Goal: Communication & Community: Ask a question

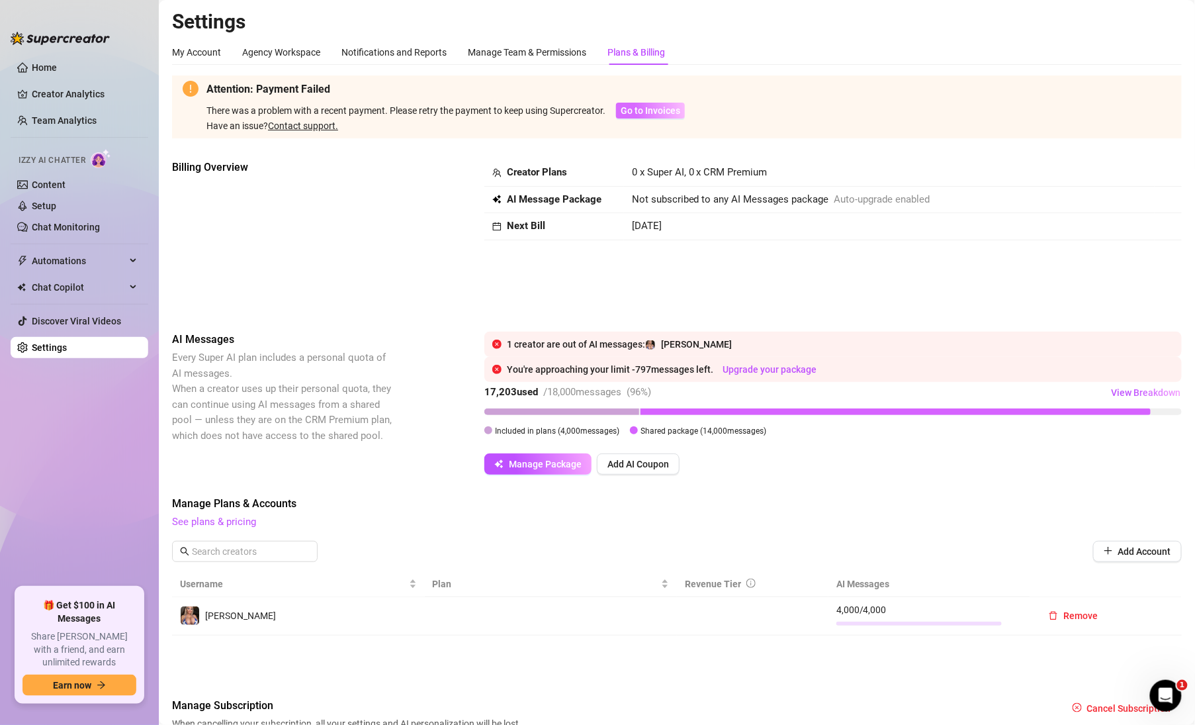
click at [651, 111] on span "Go to Invoices" at bounding box center [651, 110] width 60 height 11
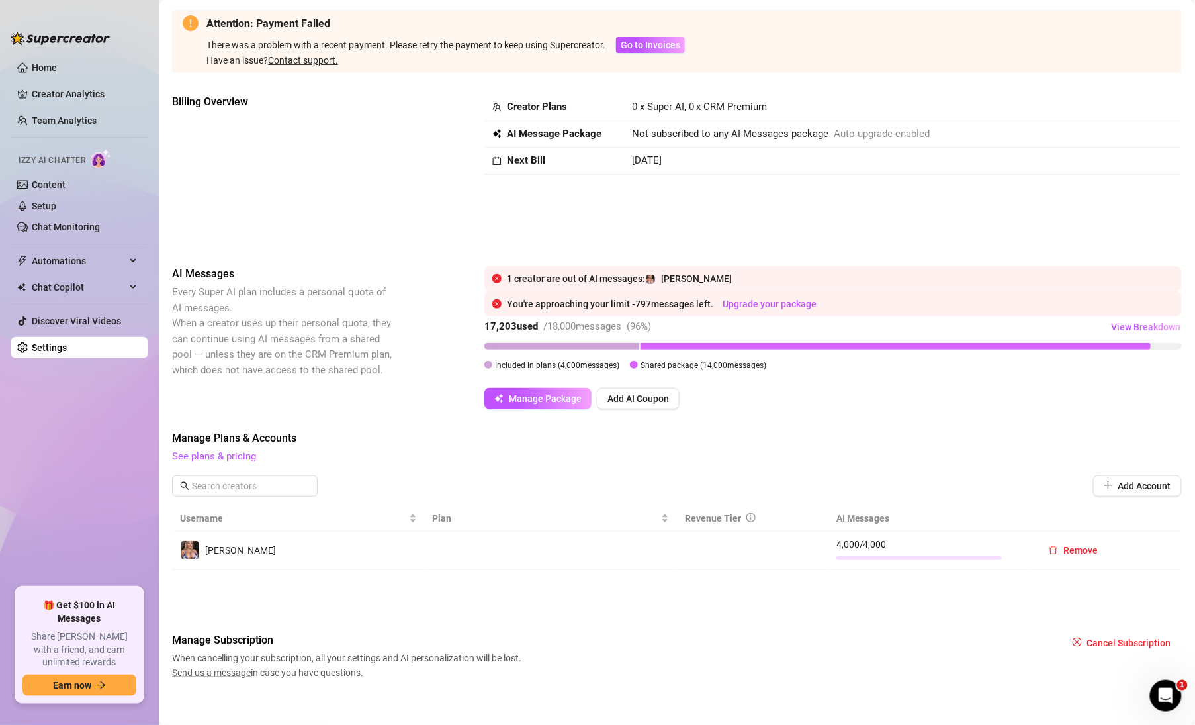
scroll to position [75, 0]
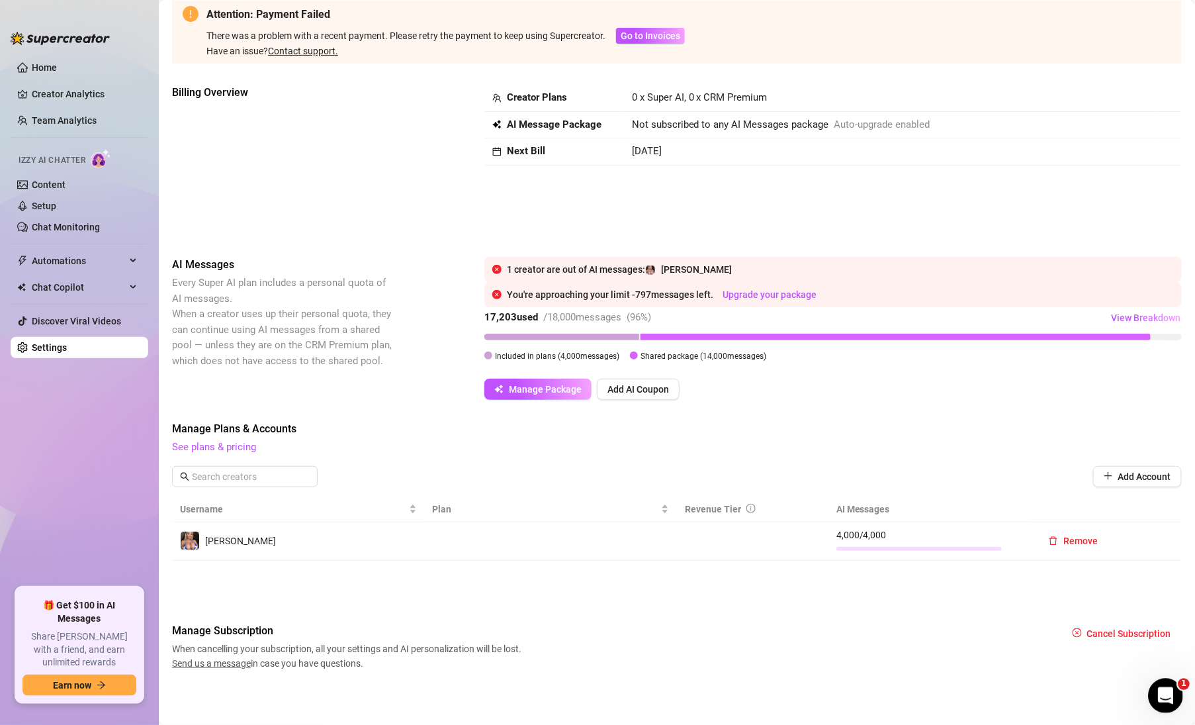
click at [1153, 690] on div "Open Intercom Messenger" at bounding box center [1164, 694] width 44 height 44
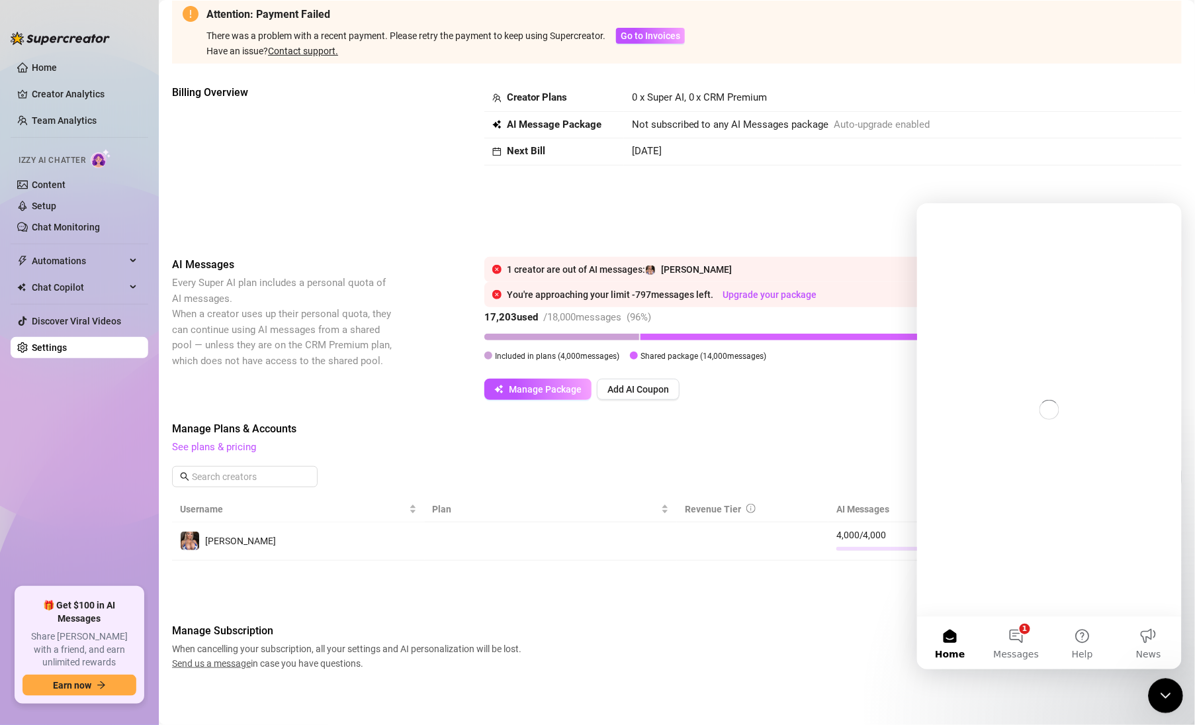
scroll to position [0, 0]
click at [1017, 635] on button "1 Messages" at bounding box center [1016, 641] width 66 height 53
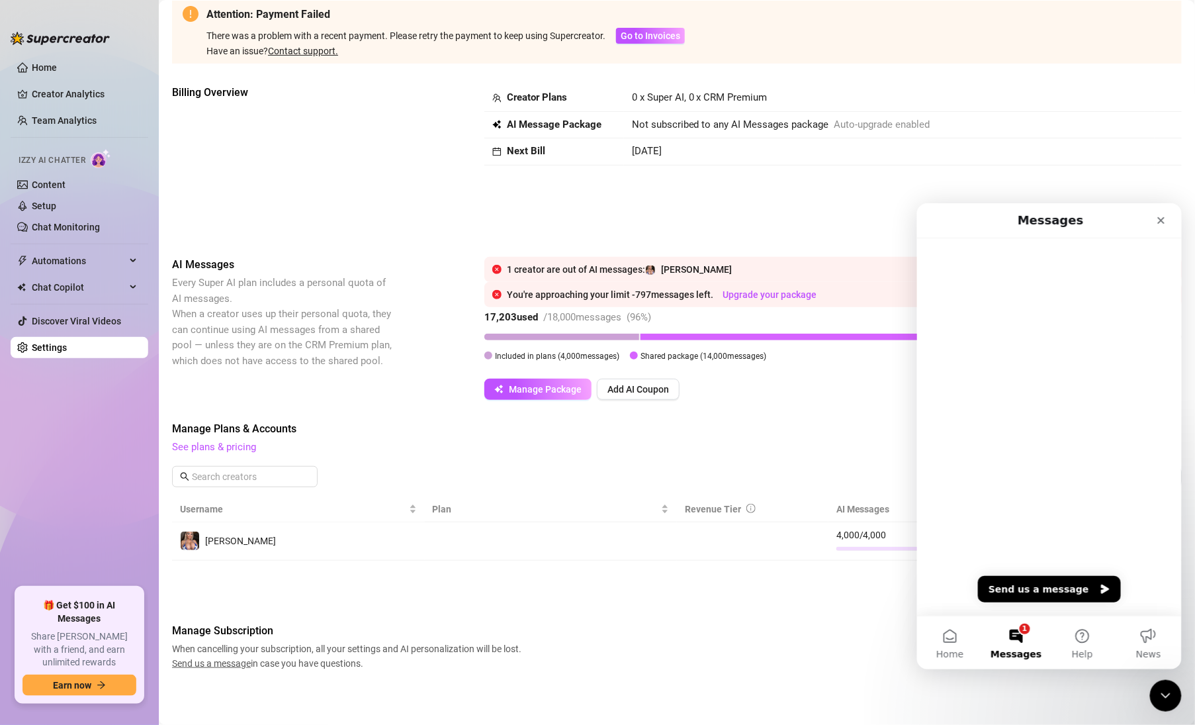
click at [1033, 589] on button "Send us a message" at bounding box center [1049, 588] width 143 height 26
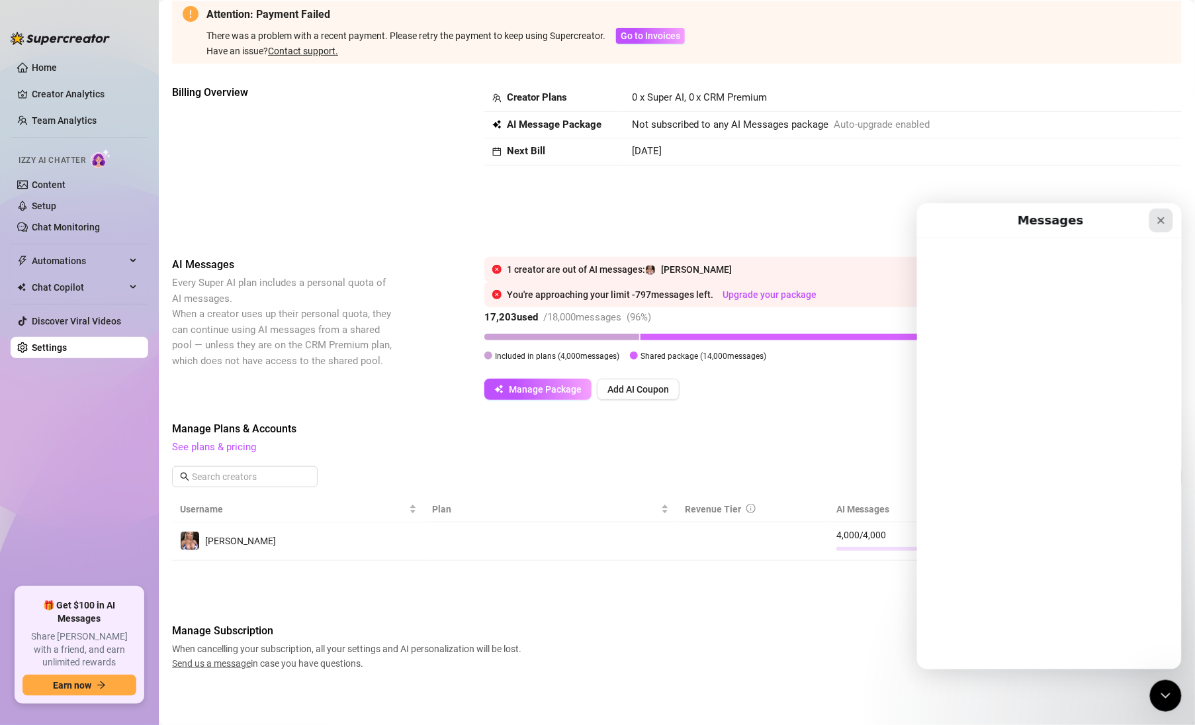
click at [1163, 217] on icon "Close" at bounding box center [1161, 219] width 11 height 11
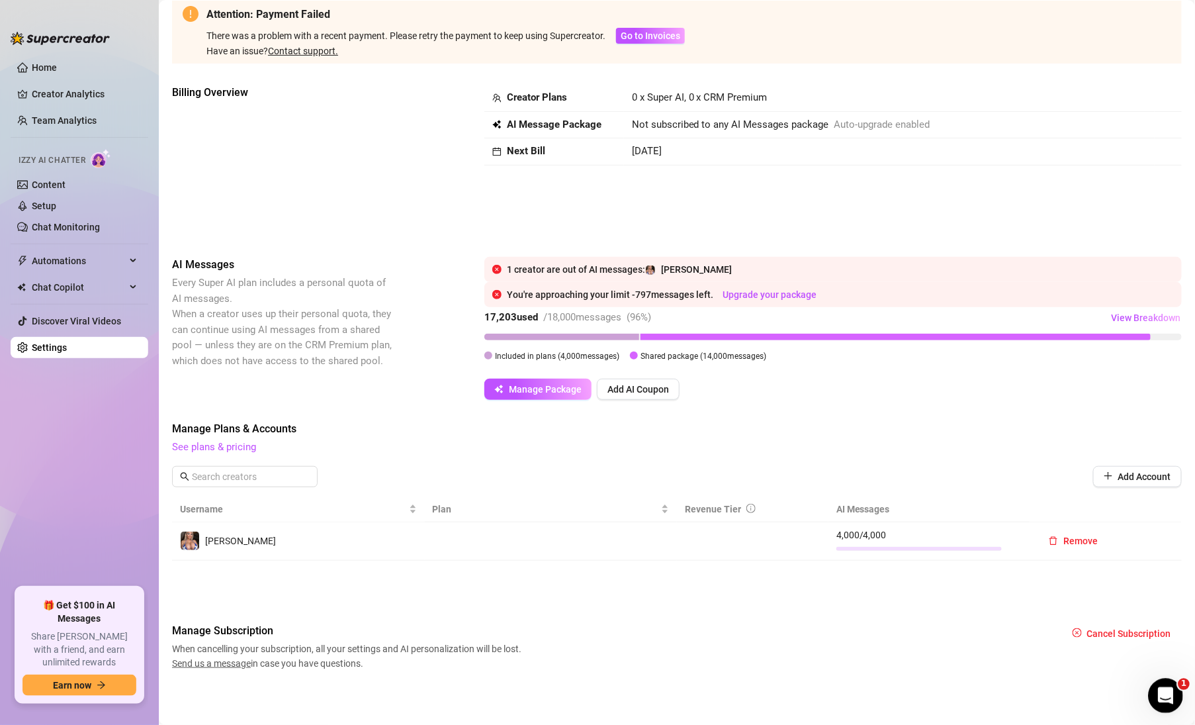
click at [1165, 705] on div "Open Intercom Messenger" at bounding box center [1164, 694] width 44 height 44
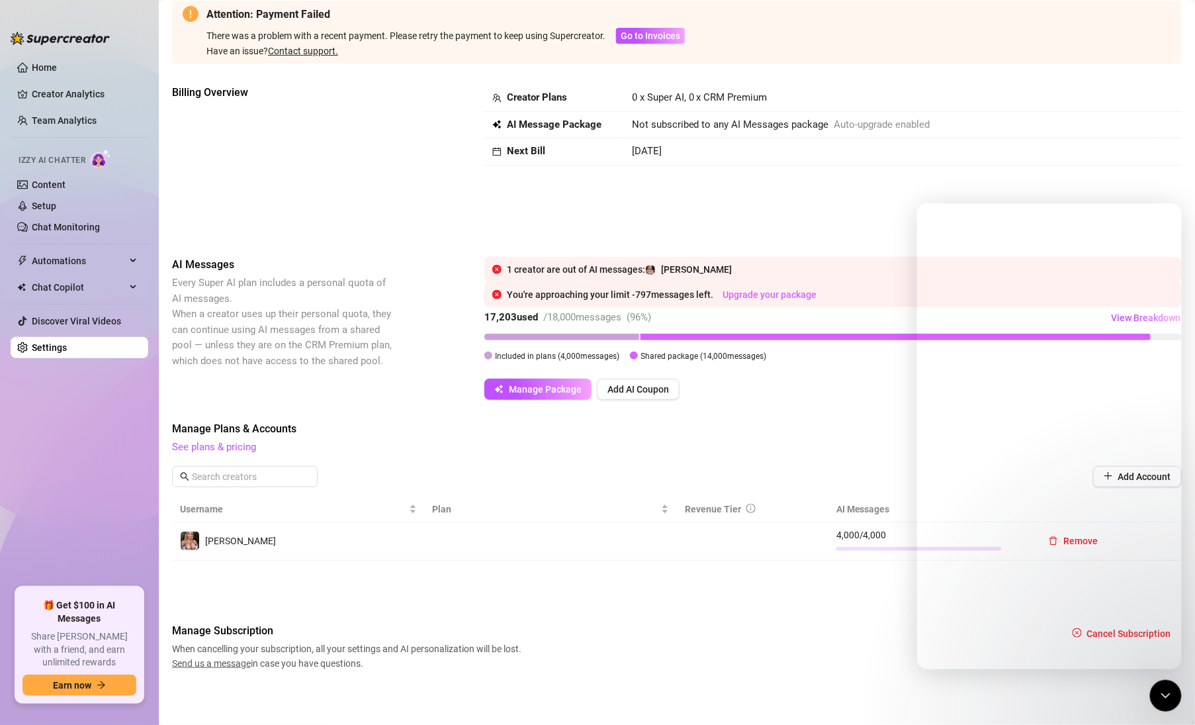
click at [781, 300] on link "Upgrade your package" at bounding box center [770, 294] width 94 height 11
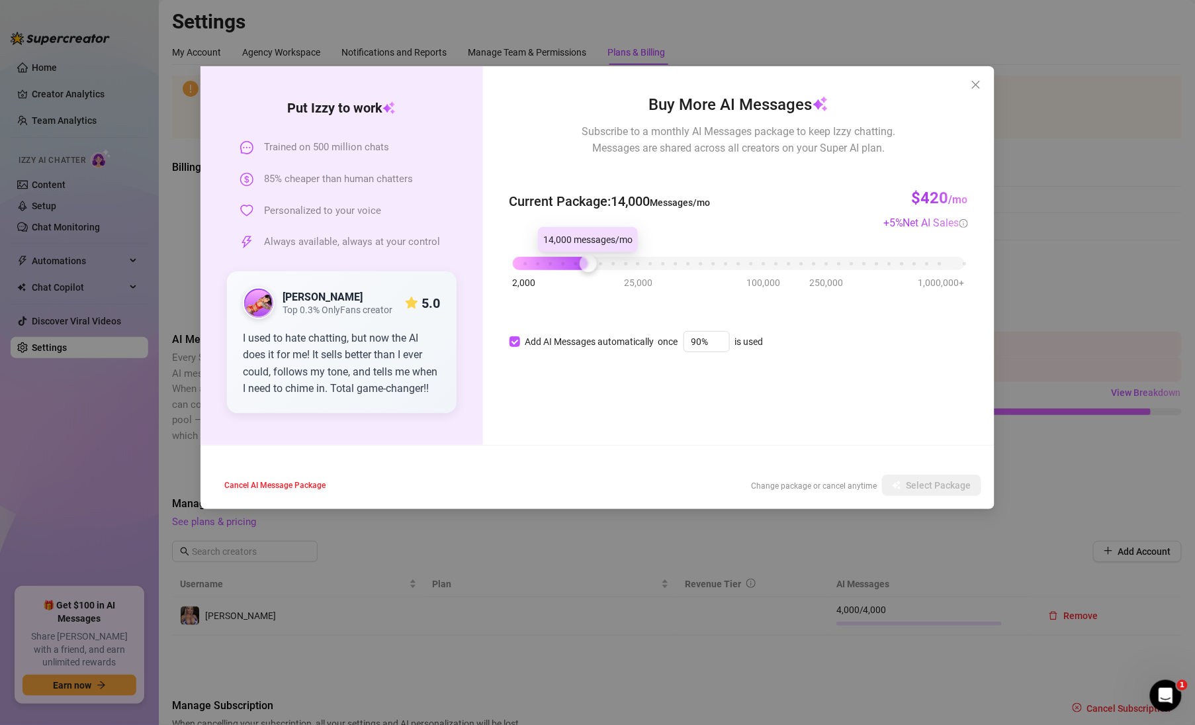
drag, startPoint x: 588, startPoint y: 261, endPoint x: 588, endPoint y: 279, distance: 18.5
click at [588, 279] on div "2,000 25,000 100,000 250,000 1,000,000+" at bounding box center [739, 264] width 459 height 35
click at [358, 175] on span "85% cheaper than human chatters" at bounding box center [338, 179] width 149 height 16
click at [720, 174] on div "Current Package : 14,000 Messages/mo $420 /mo + 5 % Net AI Sales" at bounding box center [739, 201] width 459 height 59
click at [975, 89] on icon "close" at bounding box center [976, 84] width 11 height 11
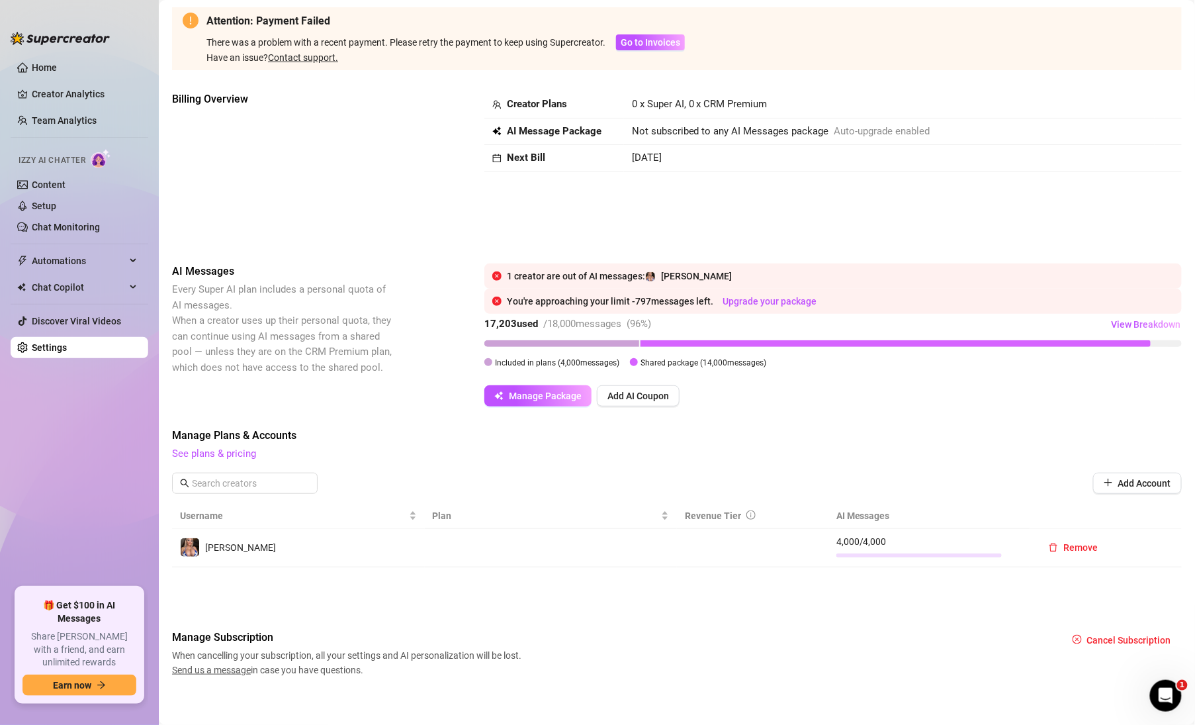
scroll to position [75, 0]
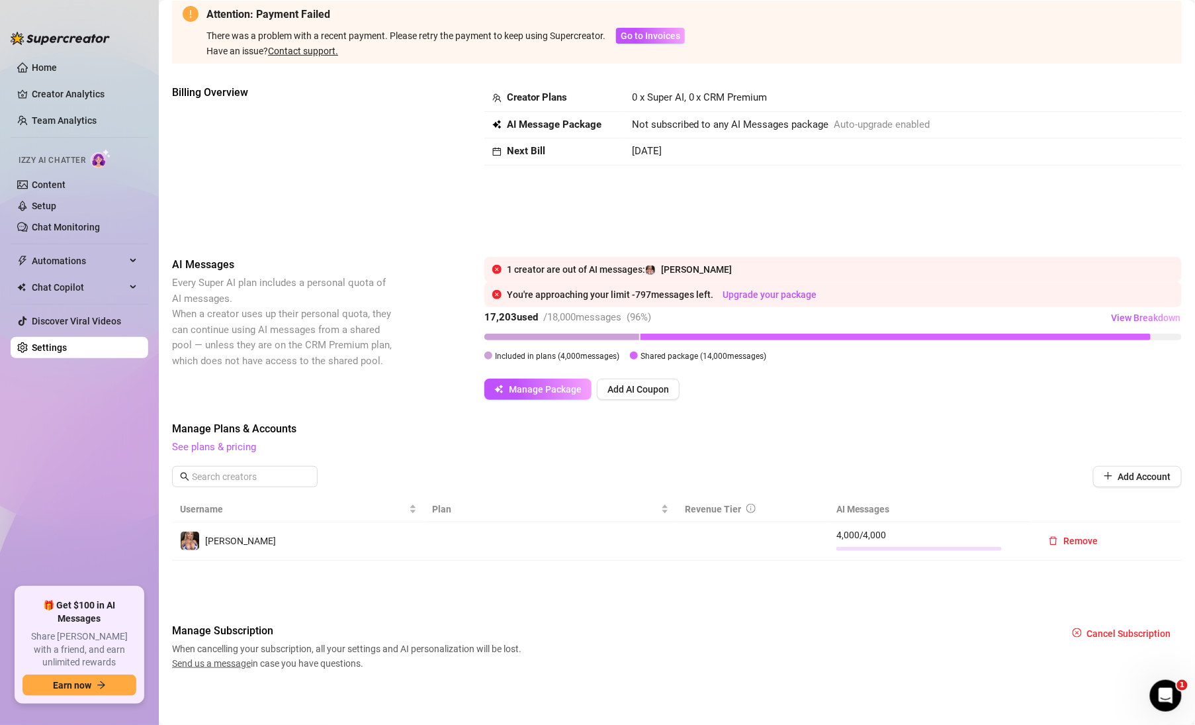
click at [224, 662] on span "Send us a message" at bounding box center [211, 663] width 79 height 11
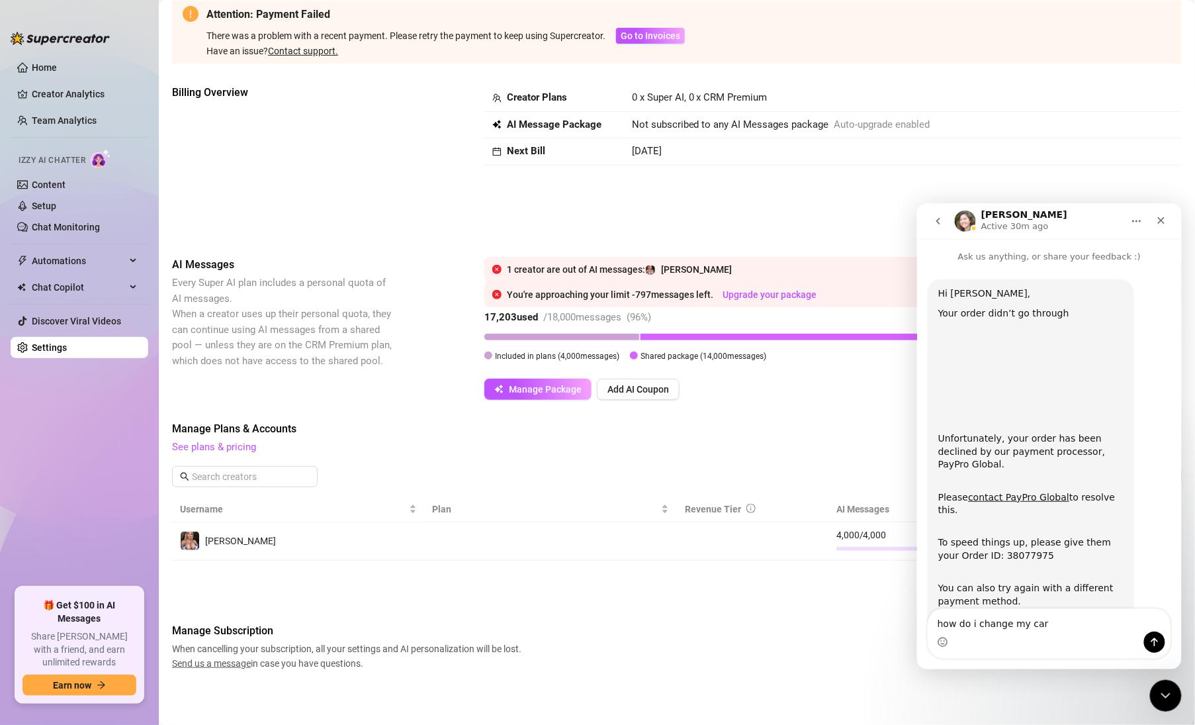
scroll to position [0, 0]
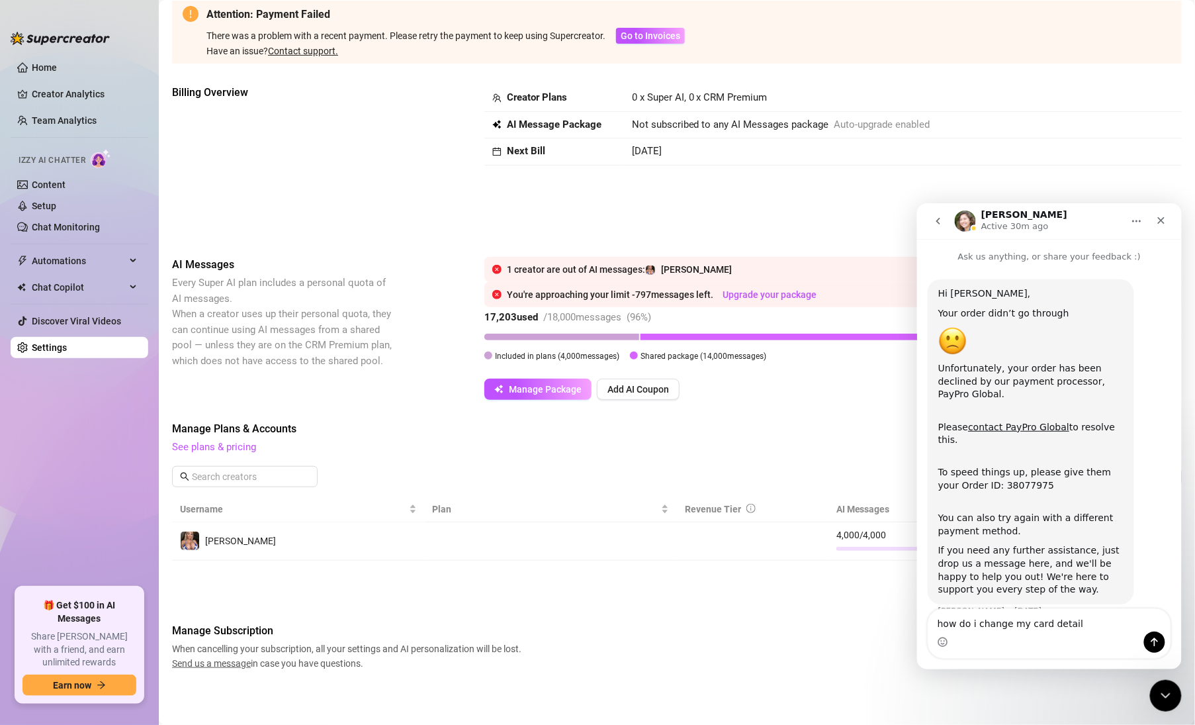
type textarea "how do i change my card details"
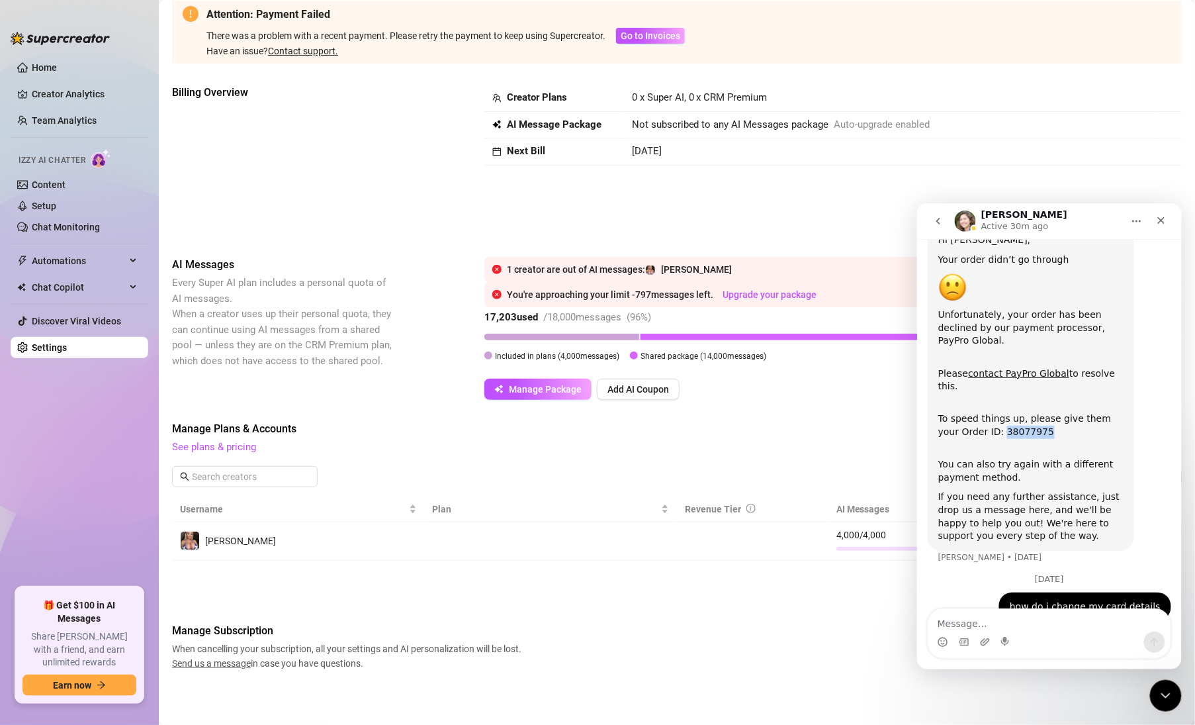
drag, startPoint x: 1016, startPoint y: 407, endPoint x: 977, endPoint y: 409, distance: 39.1
click at [977, 409] on div "To speed things up, please give them your Order ID: 38077975" at bounding box center [1030, 418] width 185 height 39
copy div "38077975"
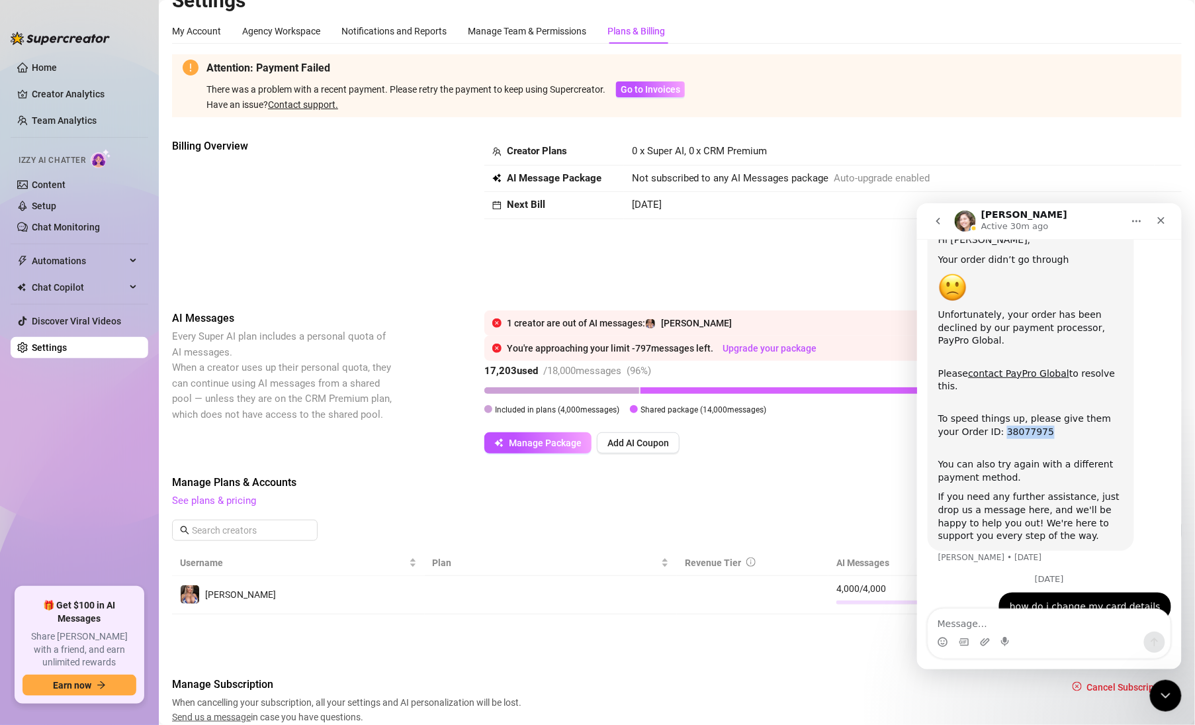
scroll to position [75, 0]
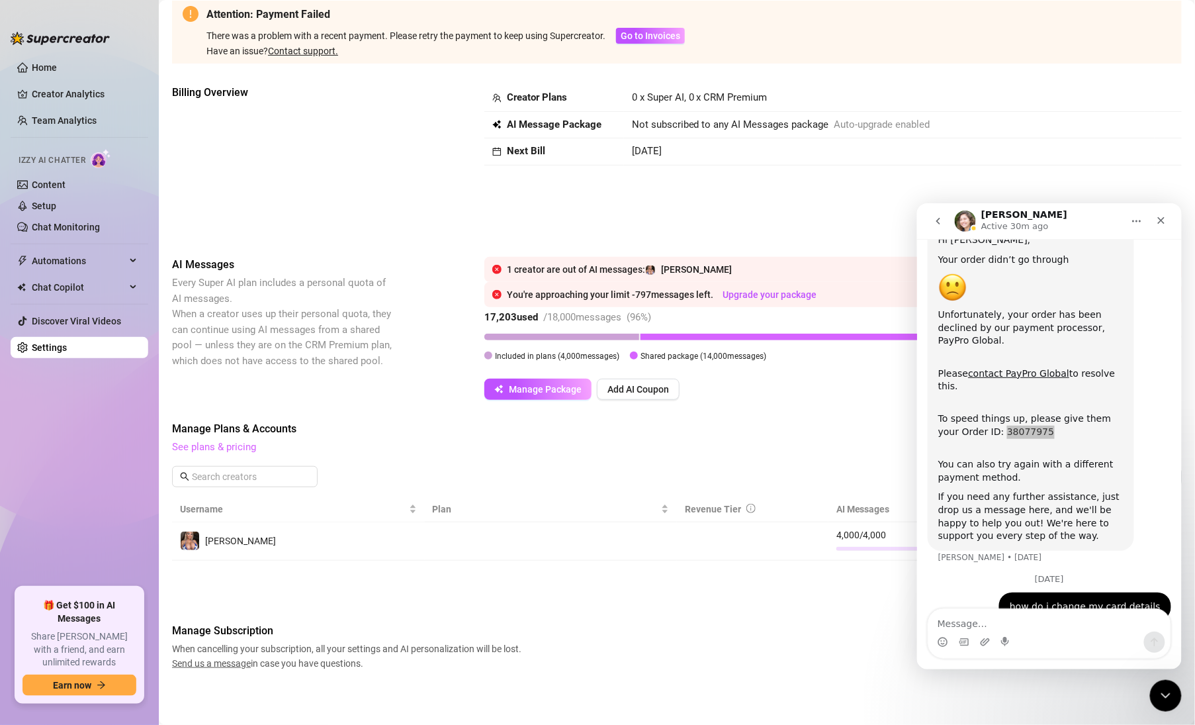
click at [232, 446] on link "See plans & pricing" at bounding box center [214, 447] width 84 height 12
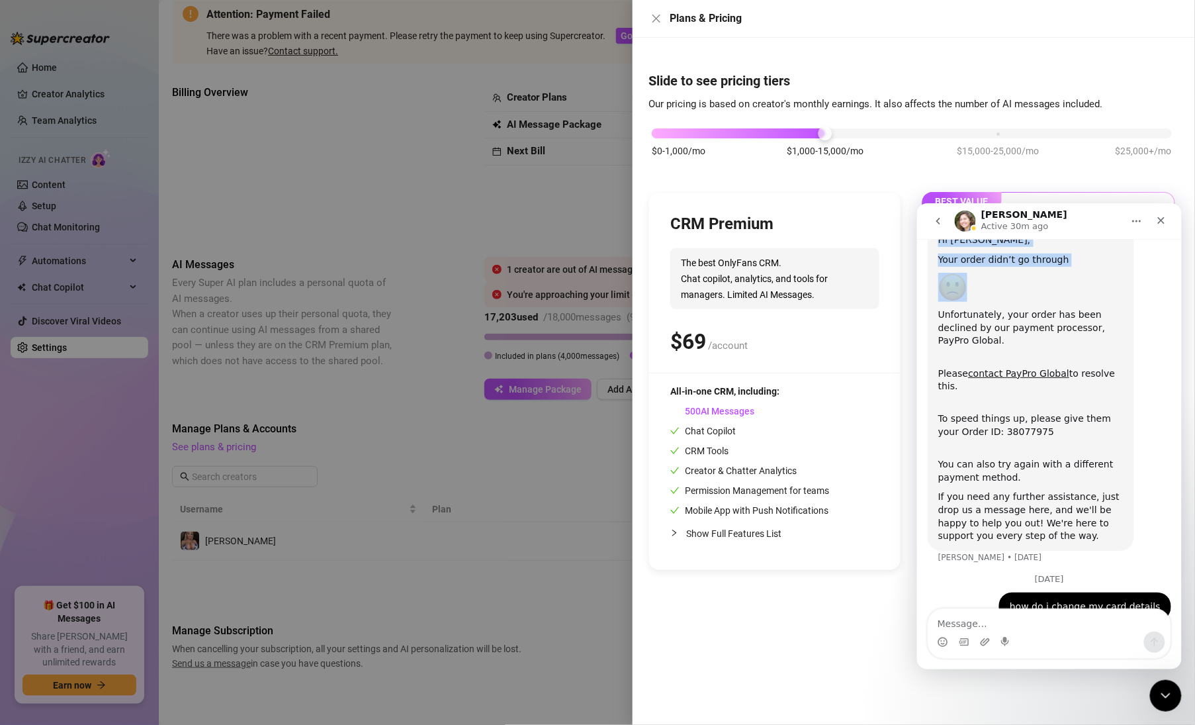
scroll to position [52, 0]
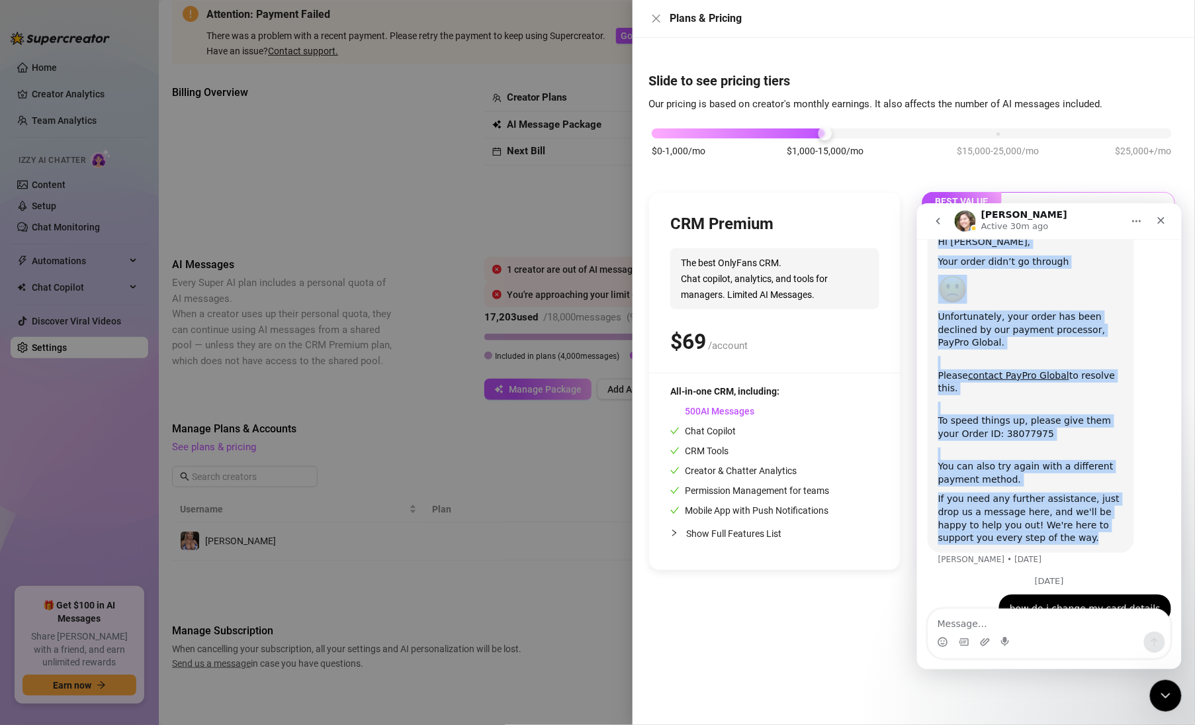
drag, startPoint x: 1077, startPoint y: 218, endPoint x: 1107, endPoint y: 555, distance: 338.2
click at [1107, 555] on div "[PERSON_NAME] Active 30m ago Ask us anything, or share your feedback :) Hi [PER…" at bounding box center [1049, 436] width 265 height 466
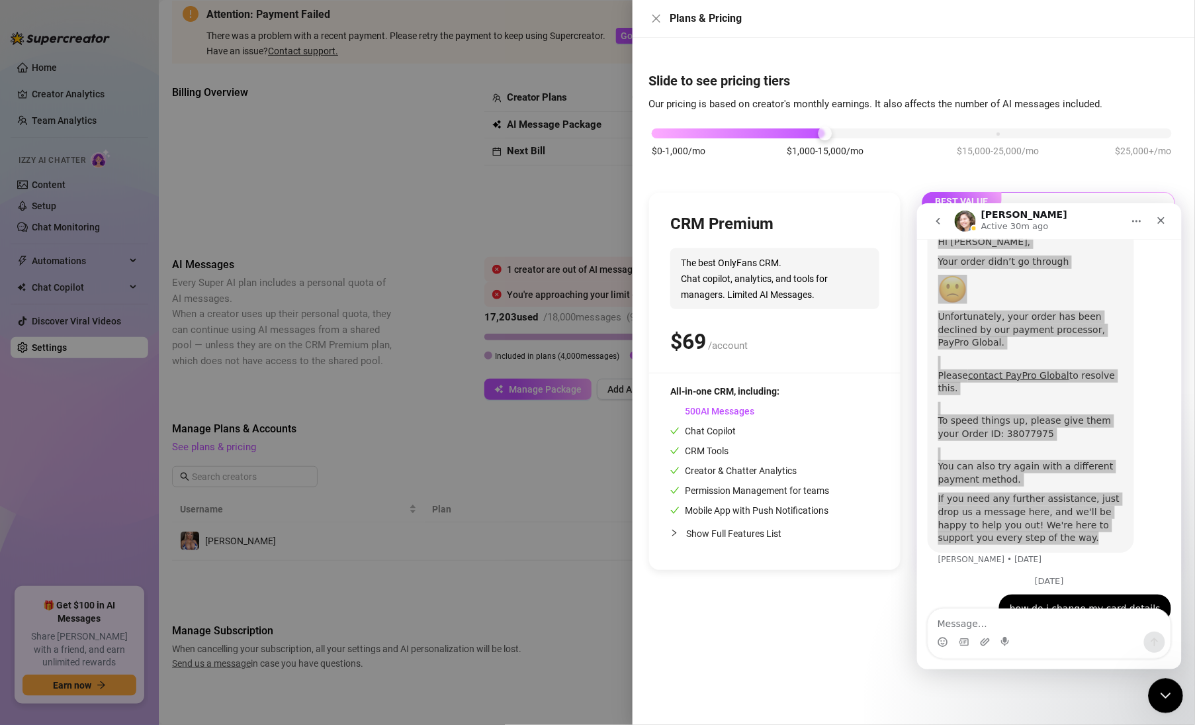
click at [1148, 695] on div "Close Intercom Messenger" at bounding box center [1164, 694] width 32 height 32
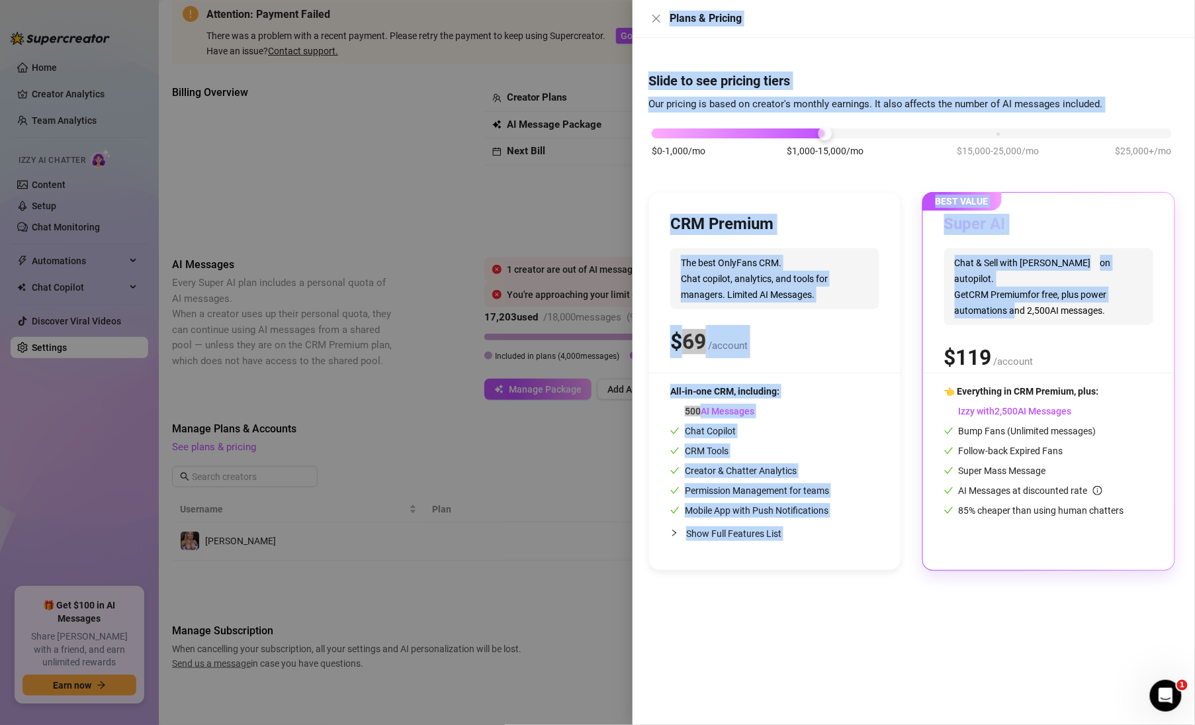
drag, startPoint x: 998, startPoint y: 290, endPoint x: 757, endPoint y: 233, distance: 247.5
click at [709, 263] on div "CRM Premium The best OnlyFans CRM. Chat copilot, analytics, and tools for manag…" at bounding box center [912, 381] width 527 height 379
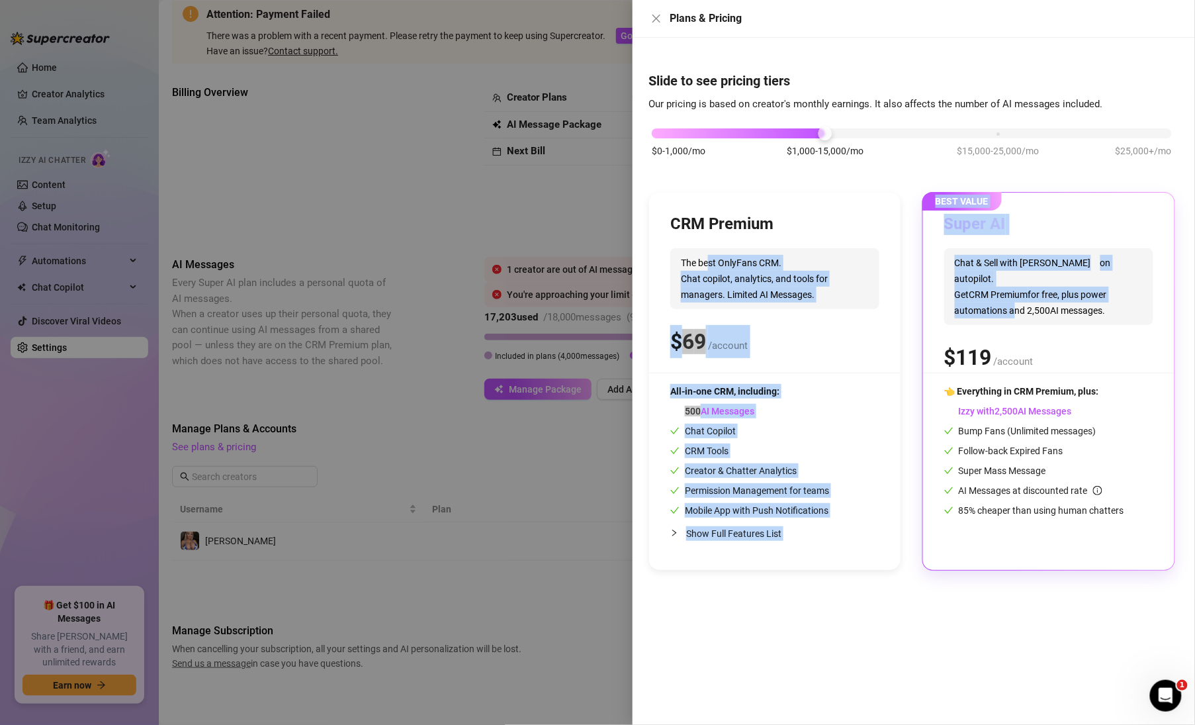
scroll to position [54, 0]
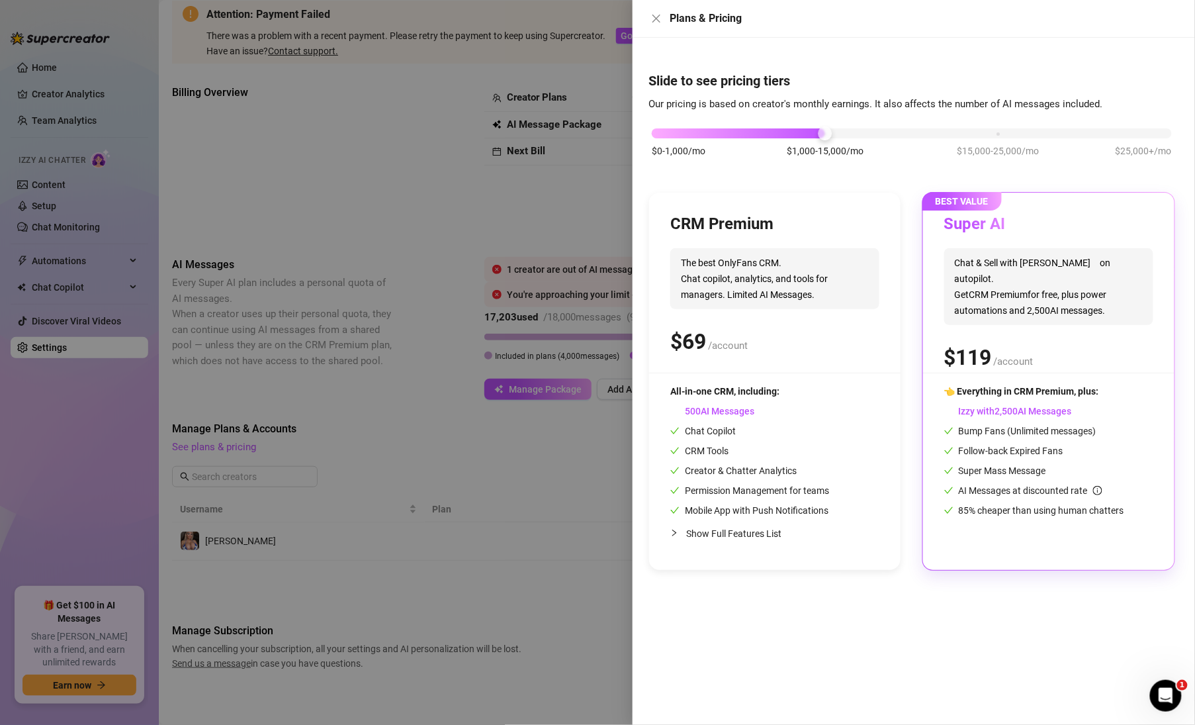
click at [970, 11] on div "Plans & Pricing" at bounding box center [925, 19] width 510 height 16
click at [655, 18] on icon "close" at bounding box center [656, 18] width 11 height 11
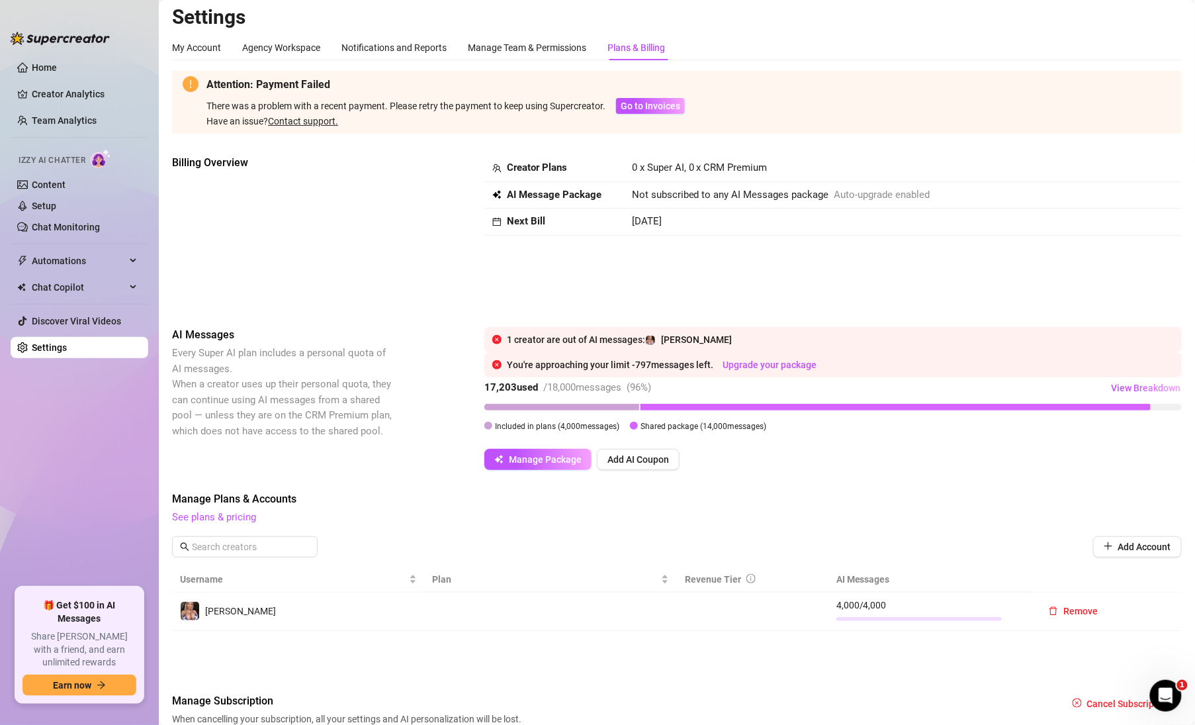
scroll to position [0, 0]
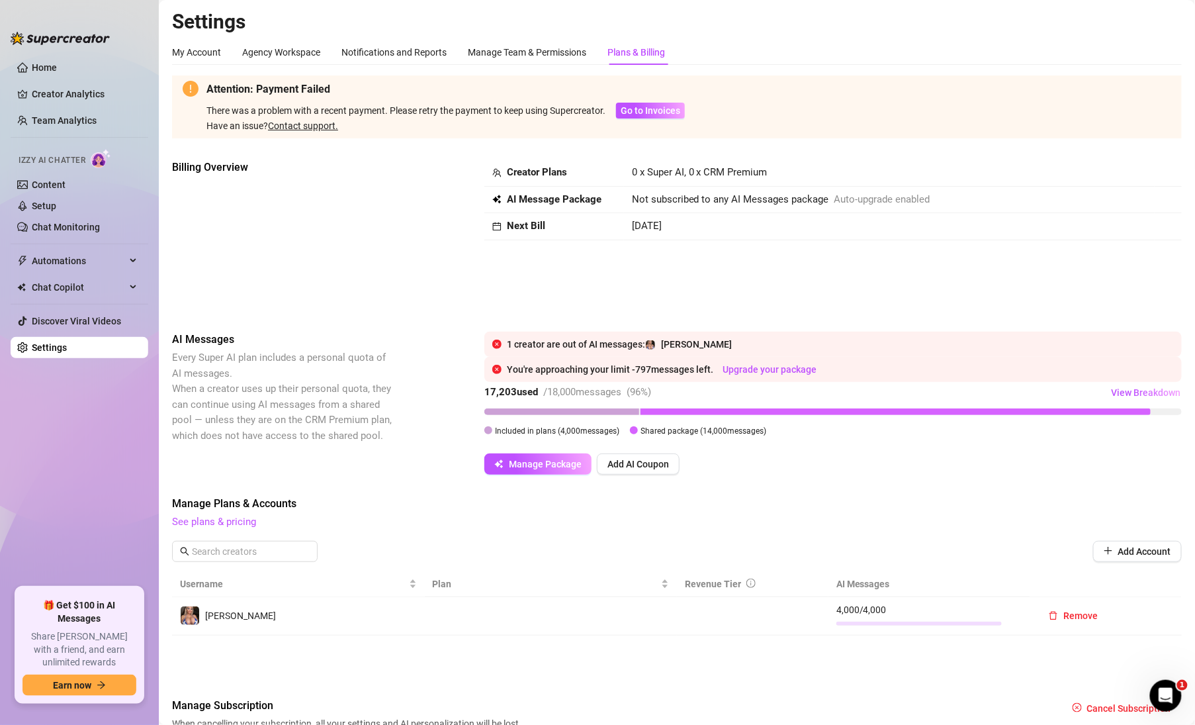
click at [641, 53] on div "Plans & Billing" at bounding box center [637, 52] width 58 height 15
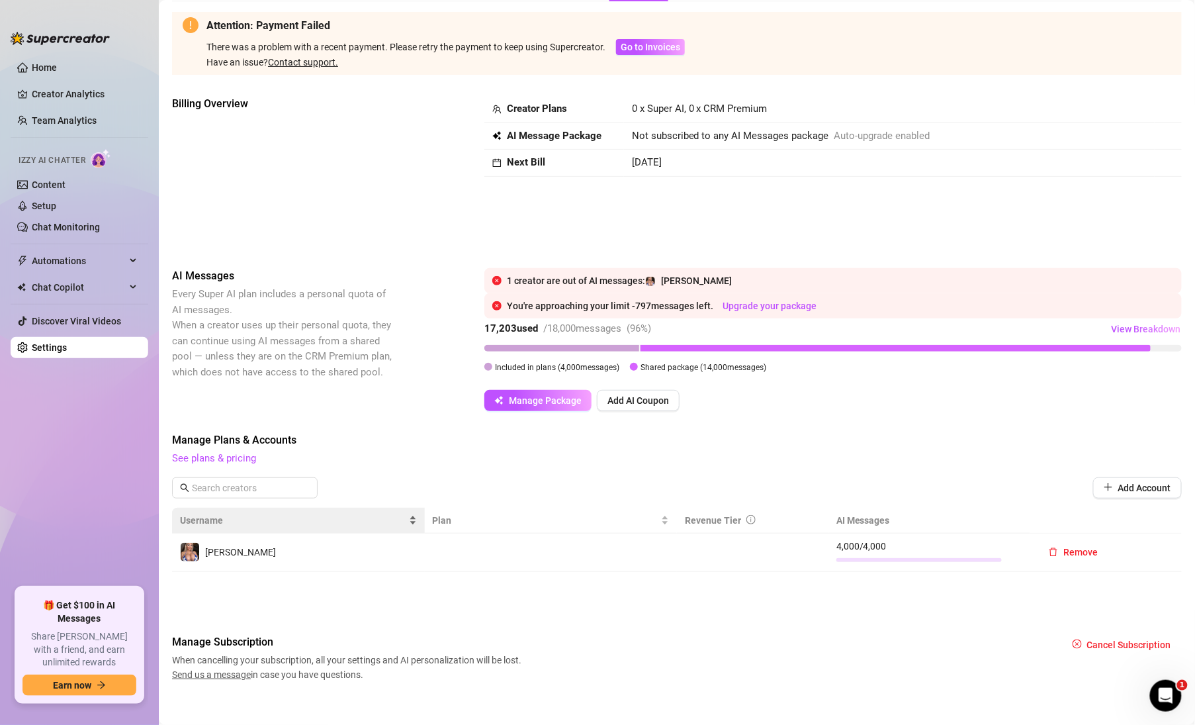
scroll to position [75, 0]
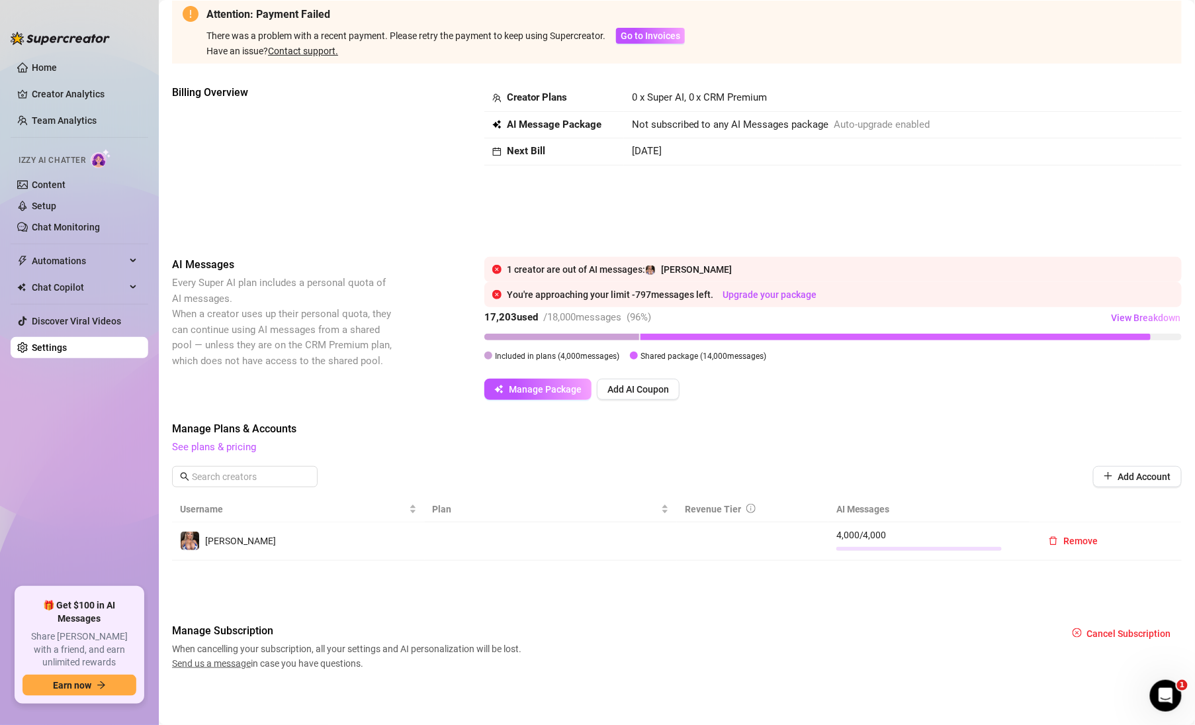
click at [232, 664] on span "Send us a message" at bounding box center [211, 663] width 79 height 11
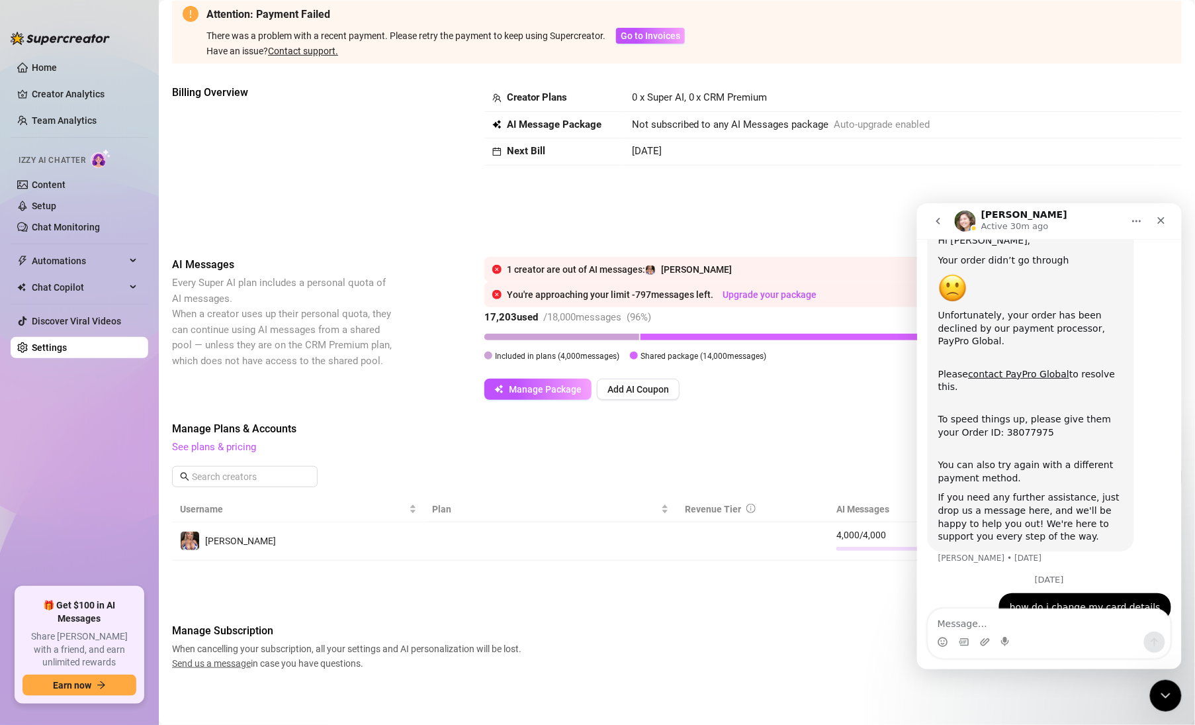
scroll to position [54, 0]
click at [1041, 367] on link "contact PayPro Global" at bounding box center [1018, 372] width 101 height 11
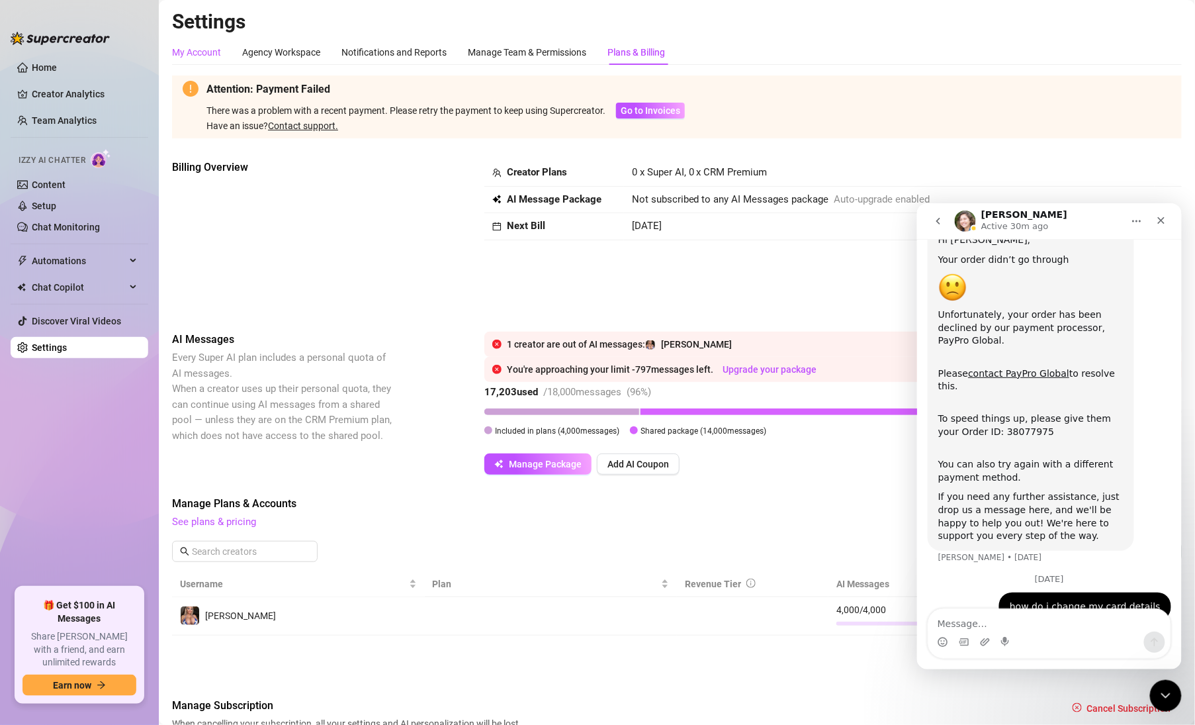
click at [195, 52] on div "My Account" at bounding box center [196, 52] width 49 height 15
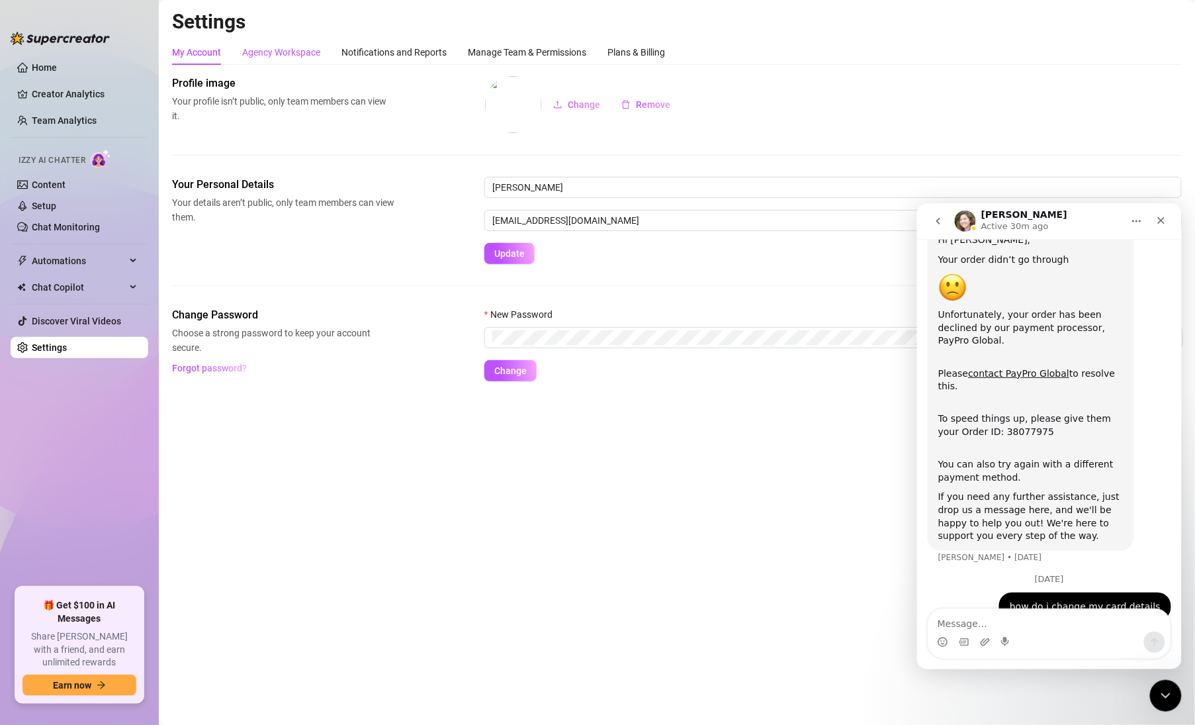
click at [293, 52] on div "Agency Workspace" at bounding box center [281, 52] width 78 height 15
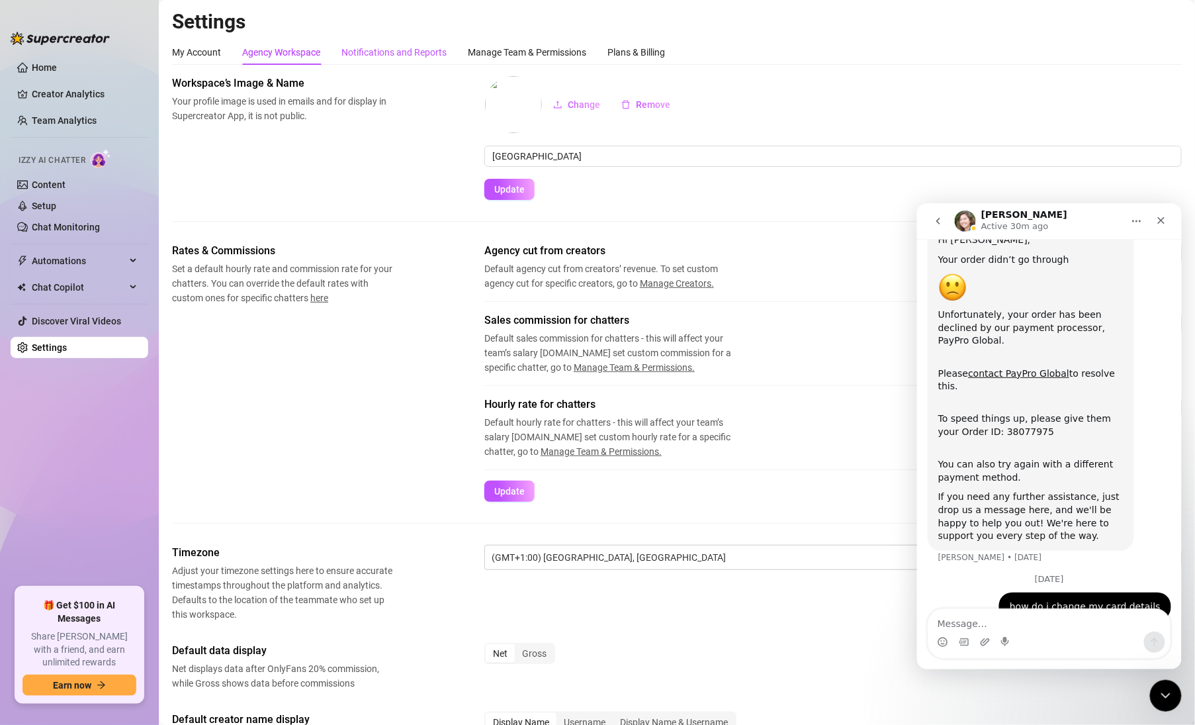
click at [406, 50] on div "Notifications and Reports" at bounding box center [394, 52] width 105 height 15
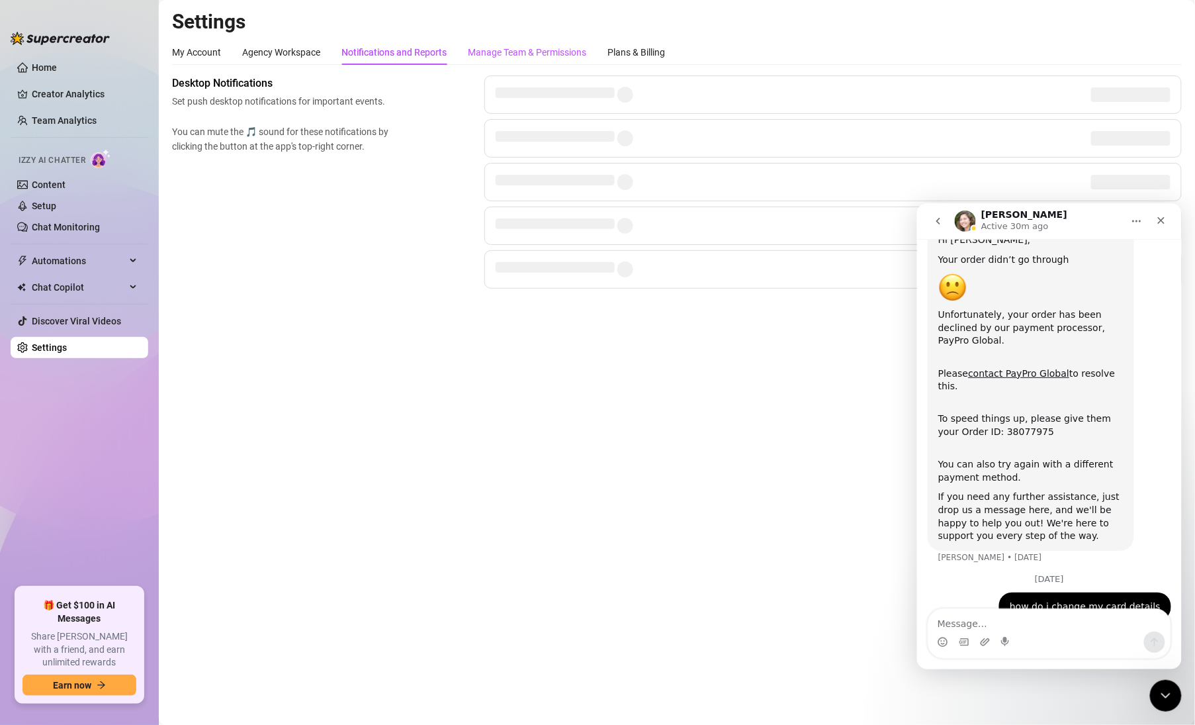
click at [548, 52] on div "Manage Team & Permissions" at bounding box center [527, 52] width 118 height 15
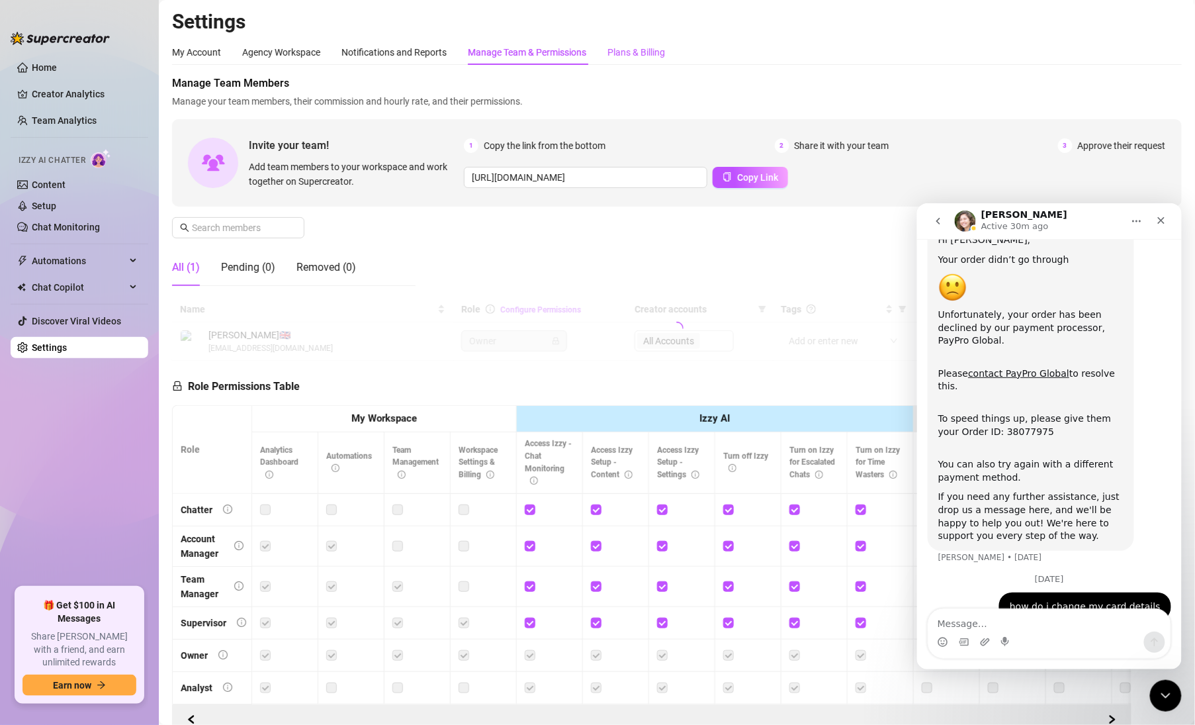
click at [645, 52] on div "Plans & Billing" at bounding box center [637, 52] width 58 height 15
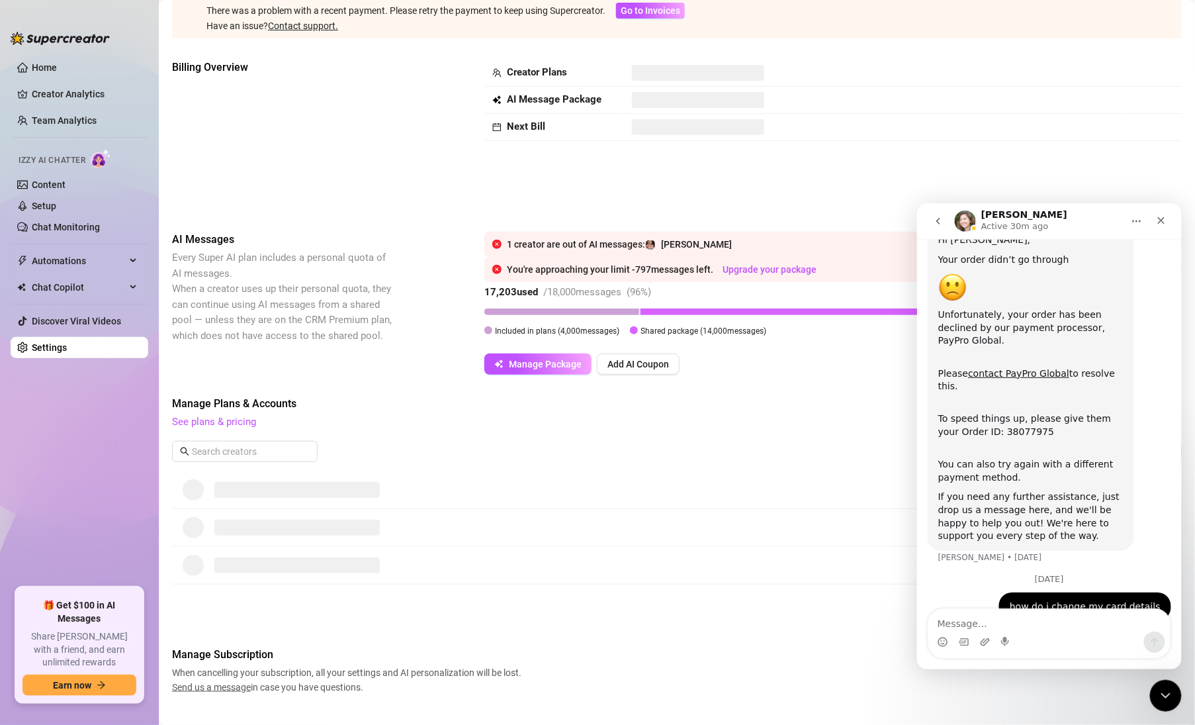
scroll to position [124, 0]
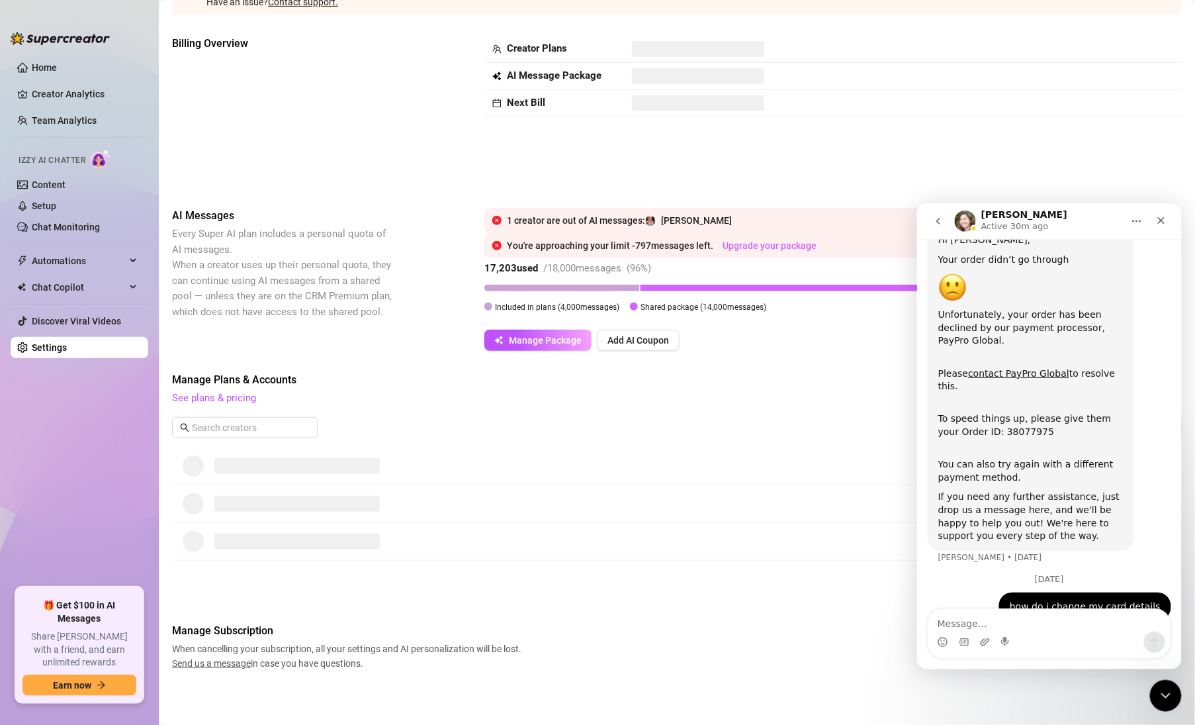
click at [780, 246] on link "Upgrade your package" at bounding box center [770, 245] width 94 height 11
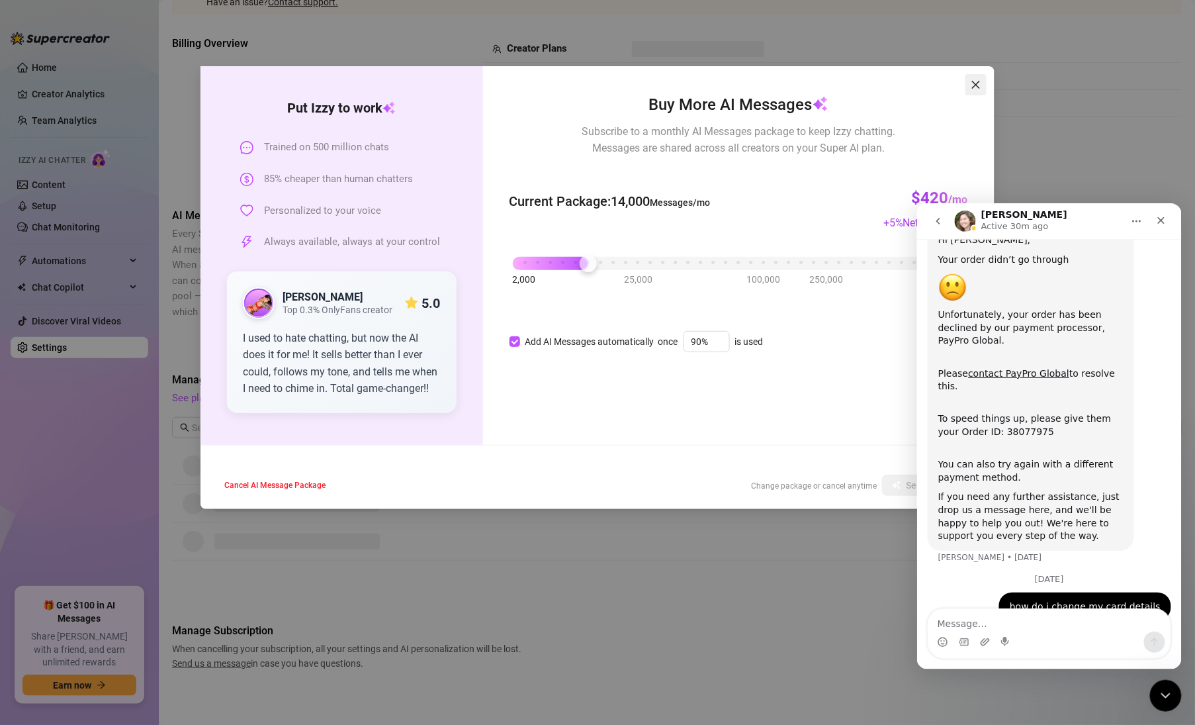
click at [982, 83] on span "Close" at bounding box center [976, 84] width 21 height 11
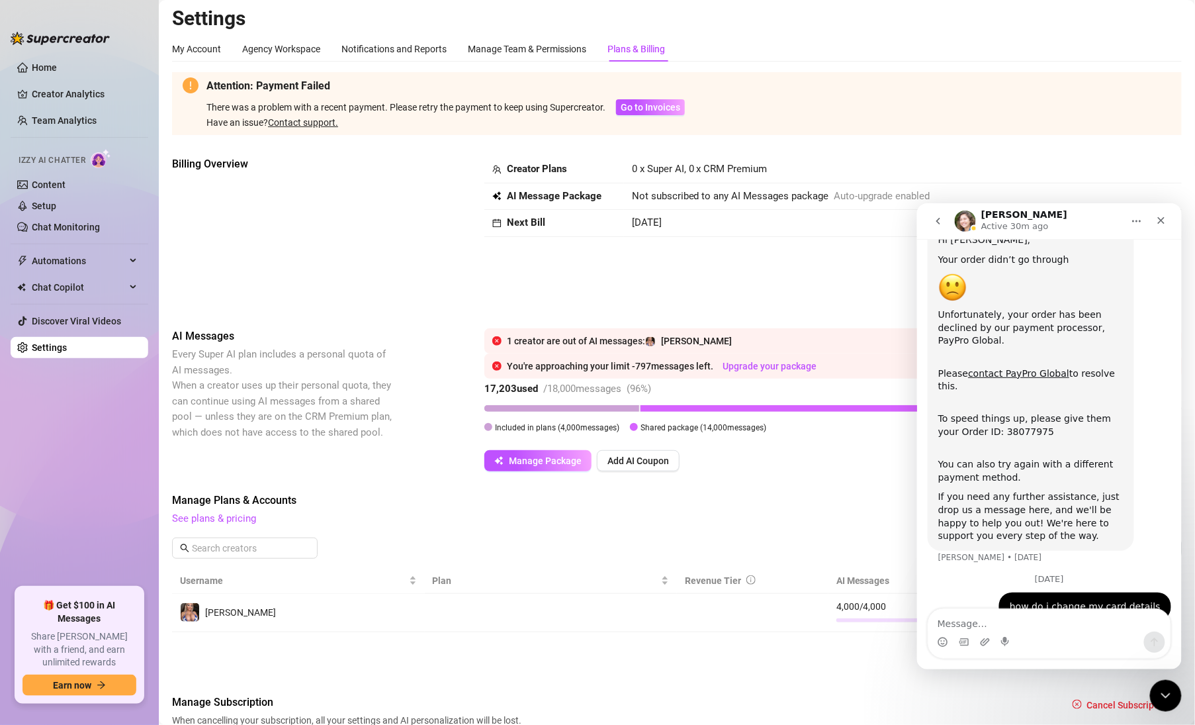
scroll to position [0, 0]
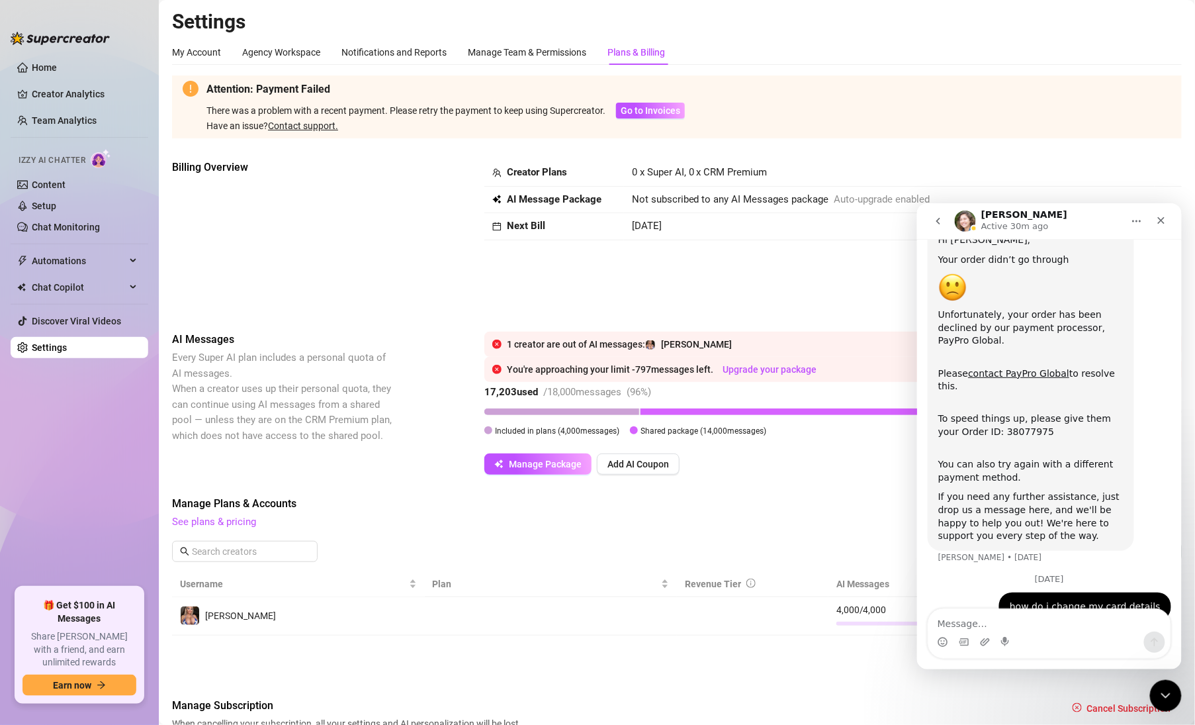
click at [310, 124] on link "Contact support." at bounding box center [303, 125] width 70 height 11
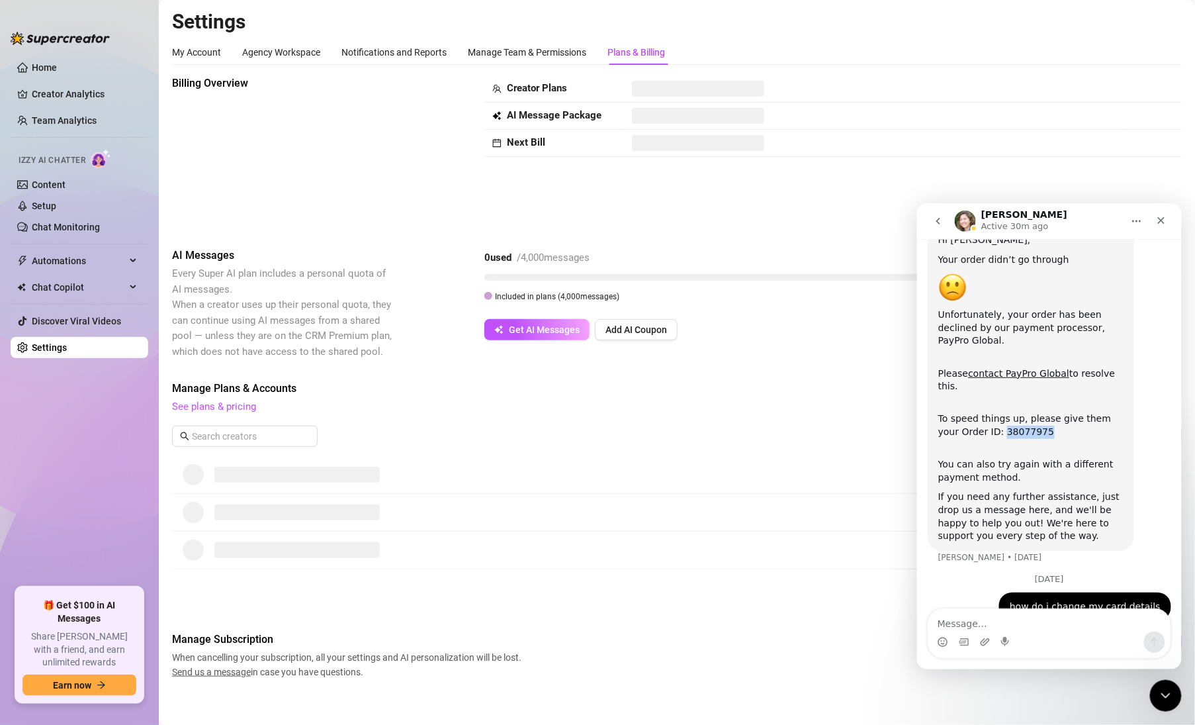
drag, startPoint x: 1016, startPoint y: 406, endPoint x: 978, endPoint y: 406, distance: 37.7
click at [978, 406] on div "To speed things up, please give them your Order ID: 38077975" at bounding box center [1030, 418] width 185 height 39
copy div "38077975"
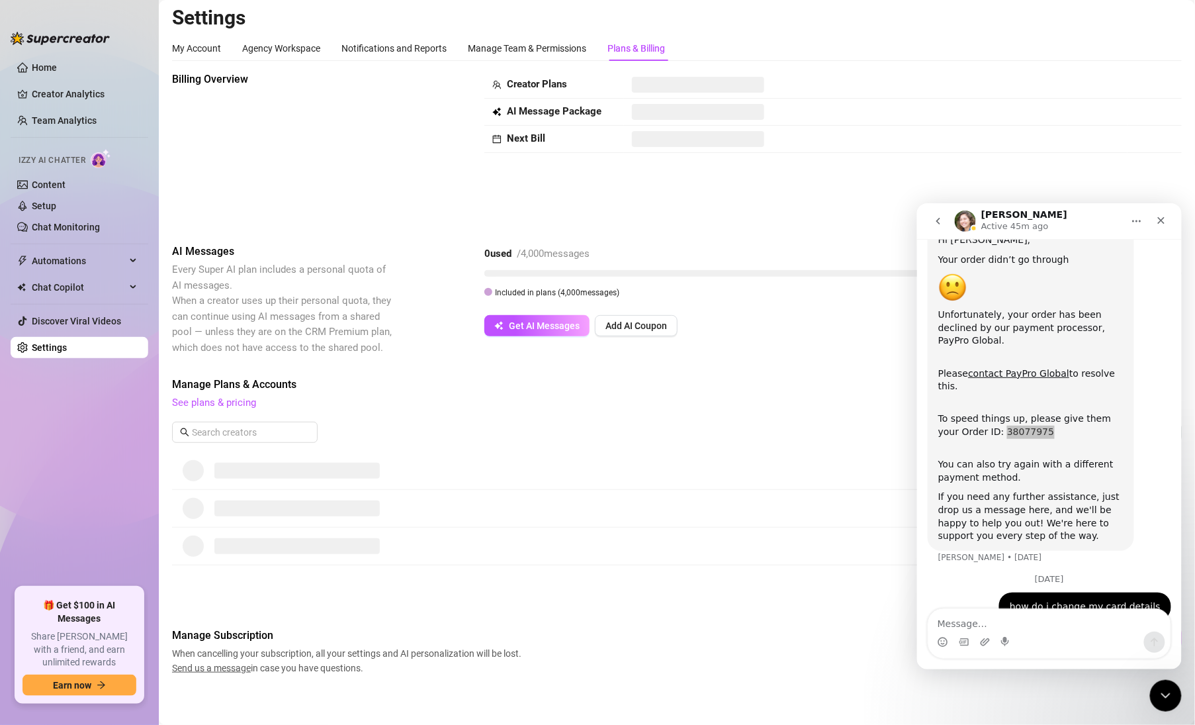
scroll to position [9, 0]
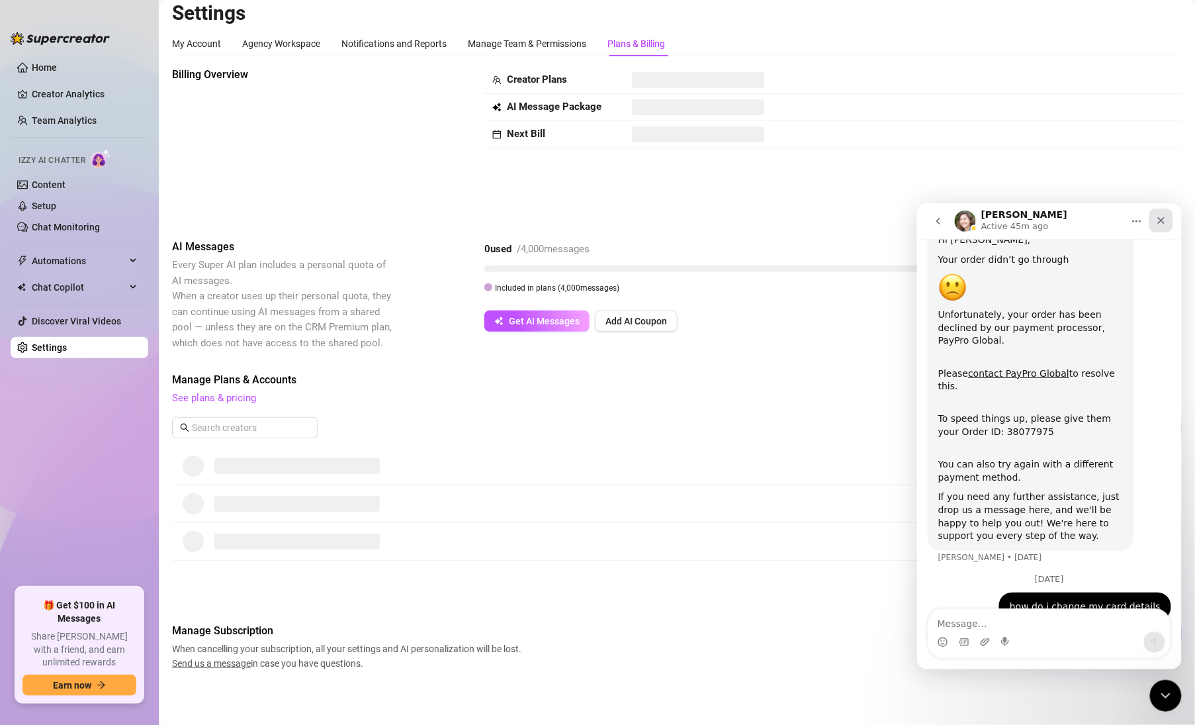
click at [1164, 221] on icon "Close" at bounding box center [1161, 219] width 11 height 11
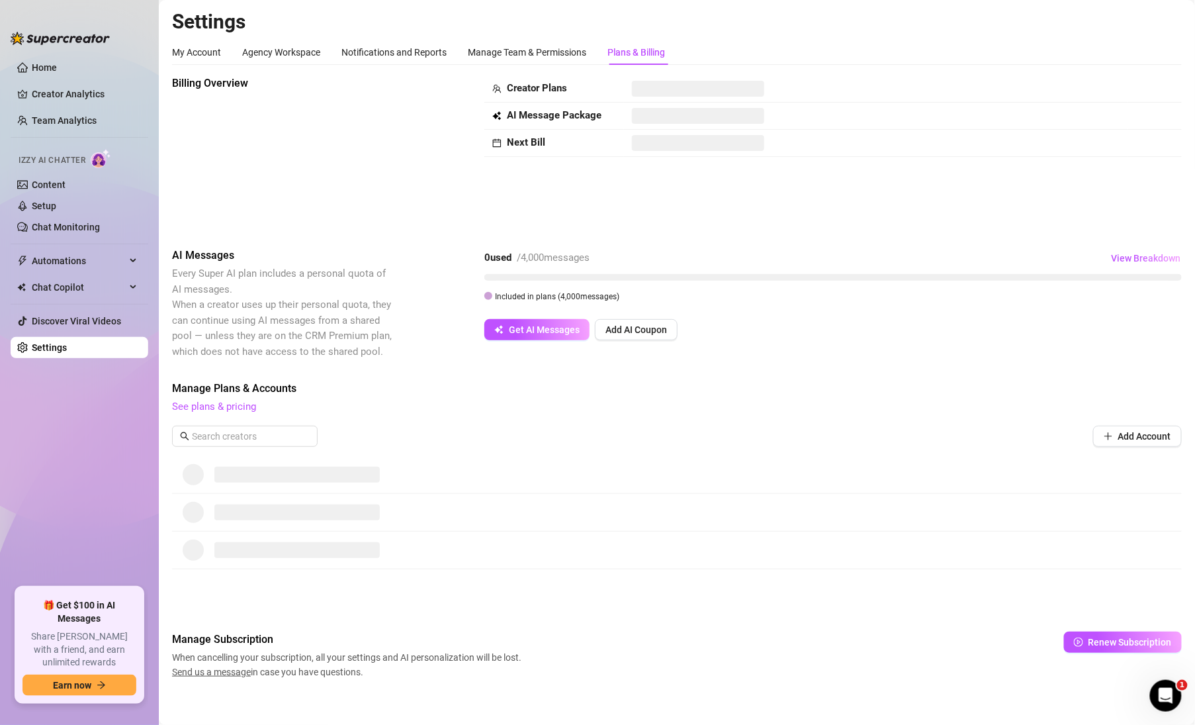
scroll to position [0, 0]
click at [635, 55] on div "Plans & Billing" at bounding box center [637, 52] width 58 height 15
click at [234, 639] on span "Manage Subscription" at bounding box center [348, 639] width 353 height 16
click at [226, 405] on link "See plans & pricing" at bounding box center [214, 406] width 84 height 12
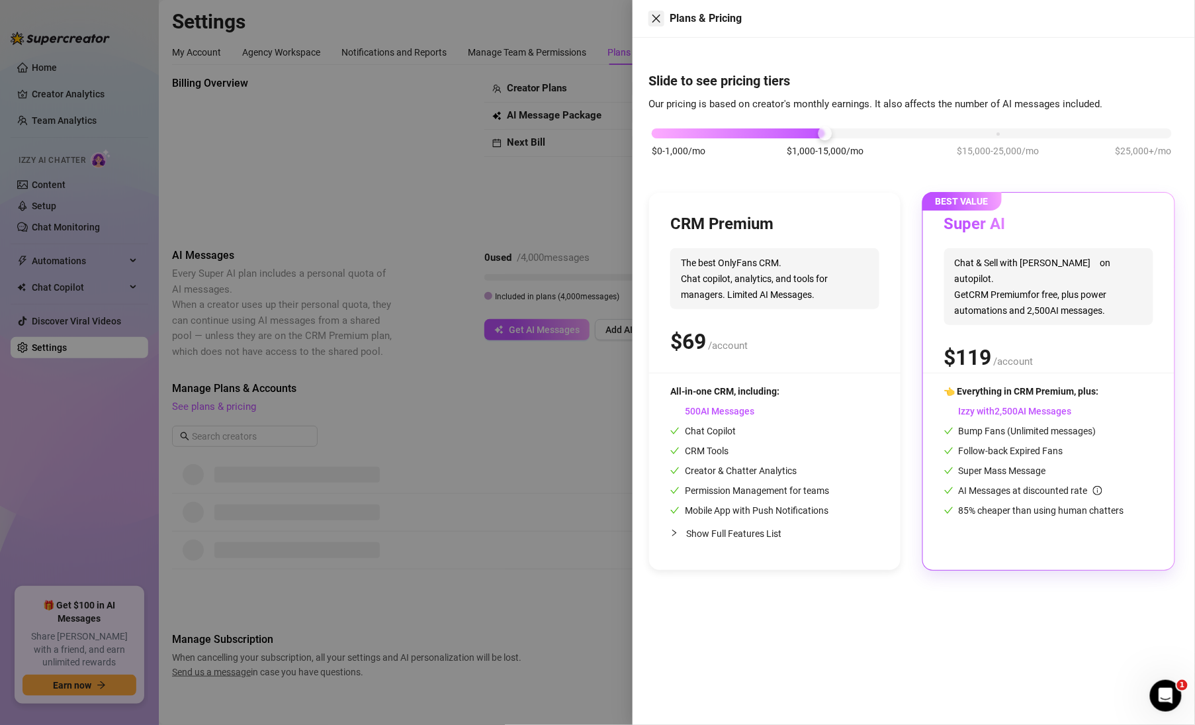
click at [651, 16] on button "Close" at bounding box center [657, 19] width 16 height 16
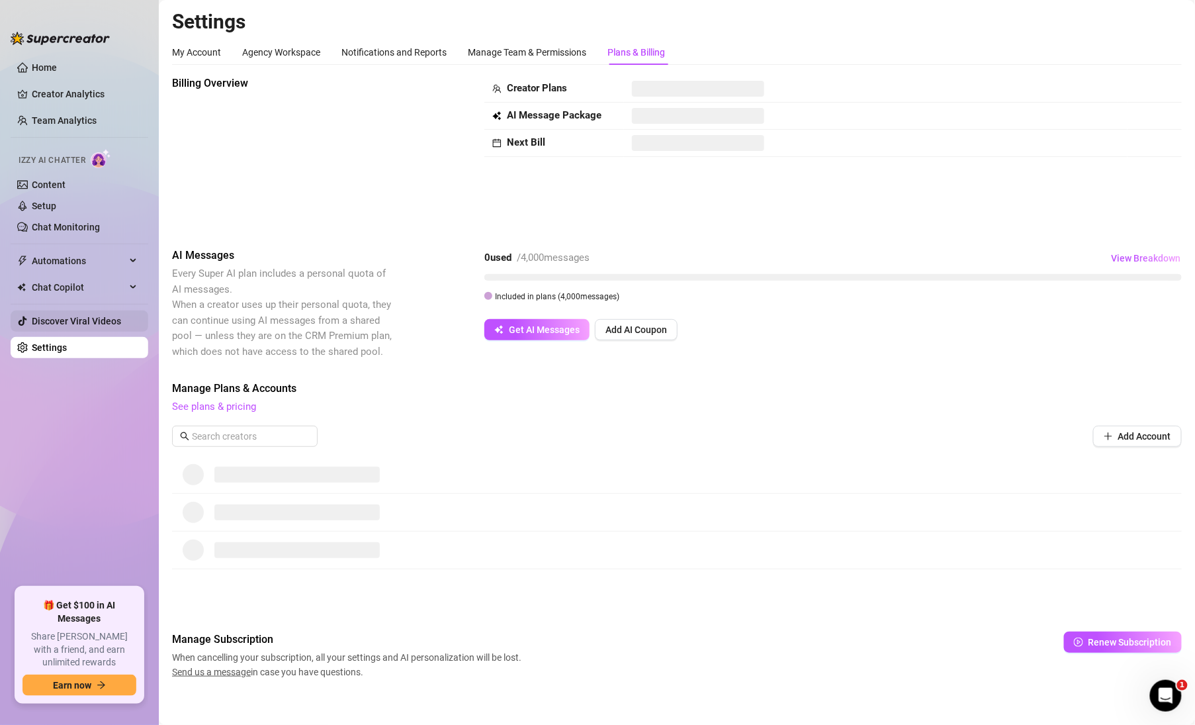
click at [56, 316] on link "Discover Viral Videos" at bounding box center [76, 321] width 89 height 11
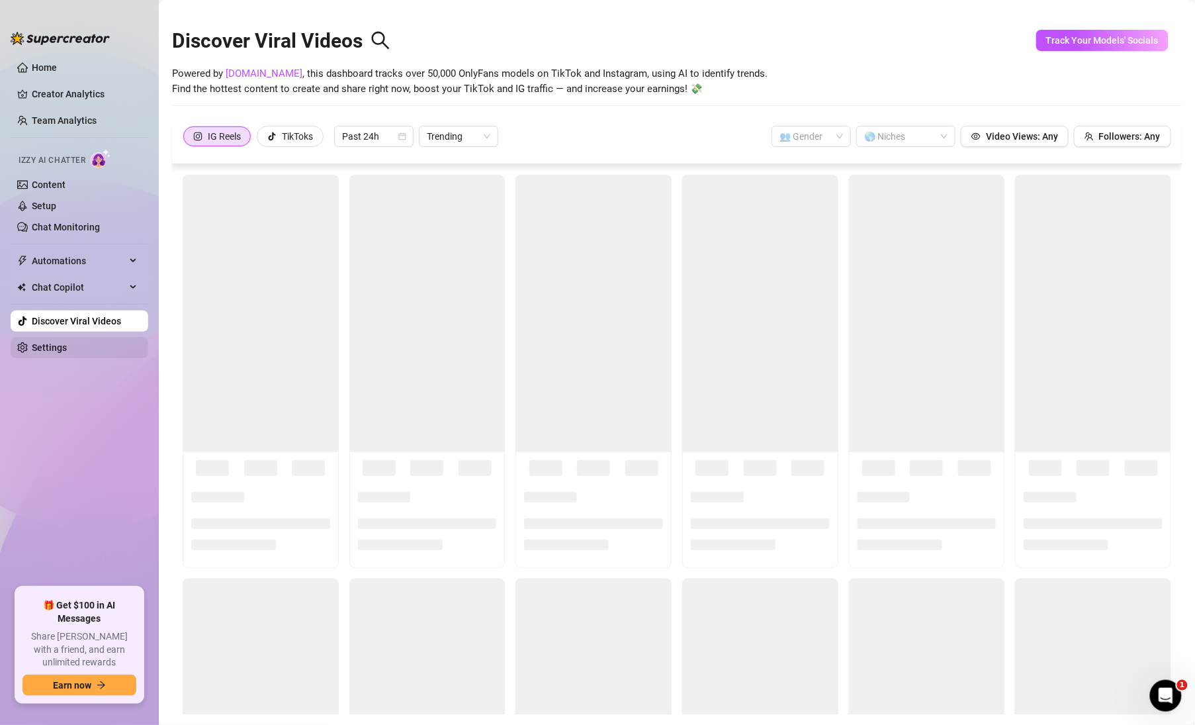
click at [56, 348] on link "Settings" at bounding box center [49, 347] width 35 height 11
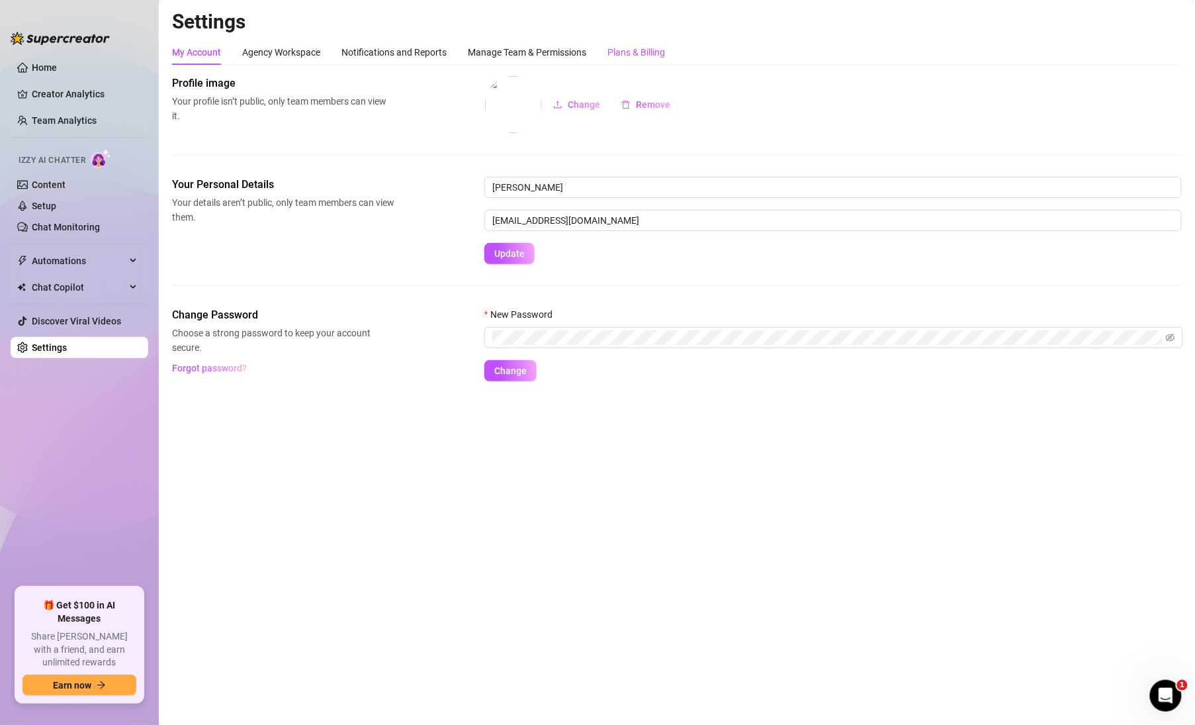
click at [633, 49] on div "Plans & Billing" at bounding box center [637, 52] width 58 height 15
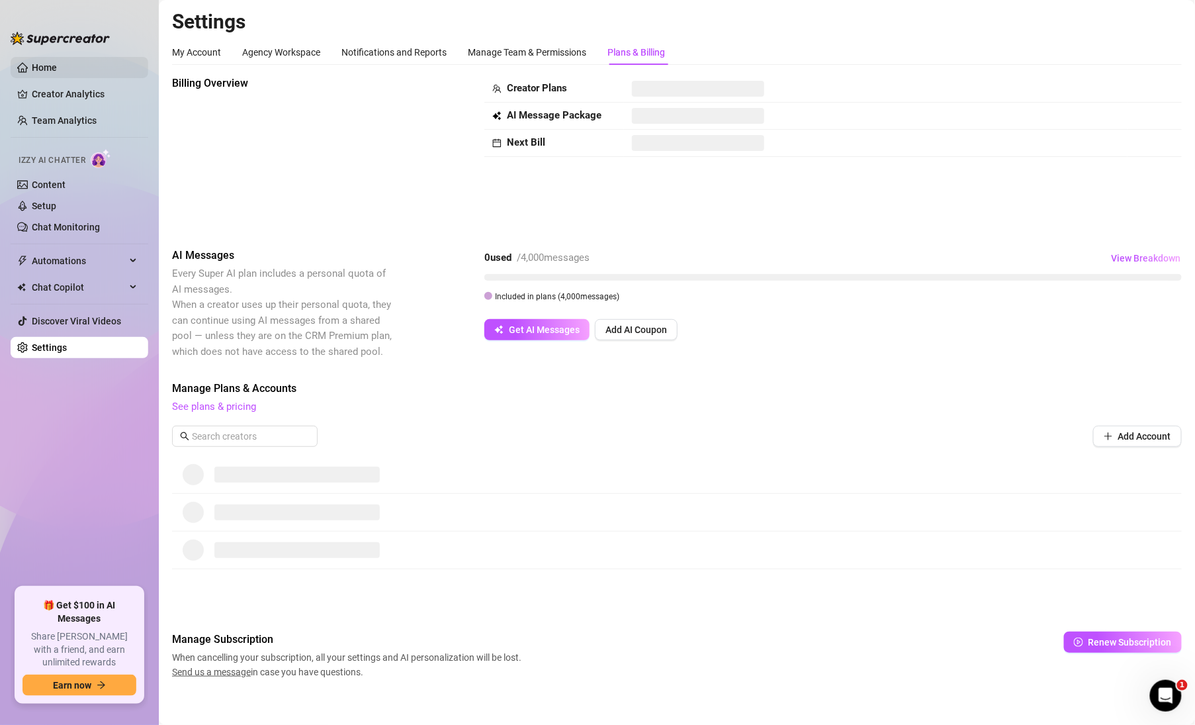
click at [44, 66] on link "Home" at bounding box center [44, 67] width 25 height 11
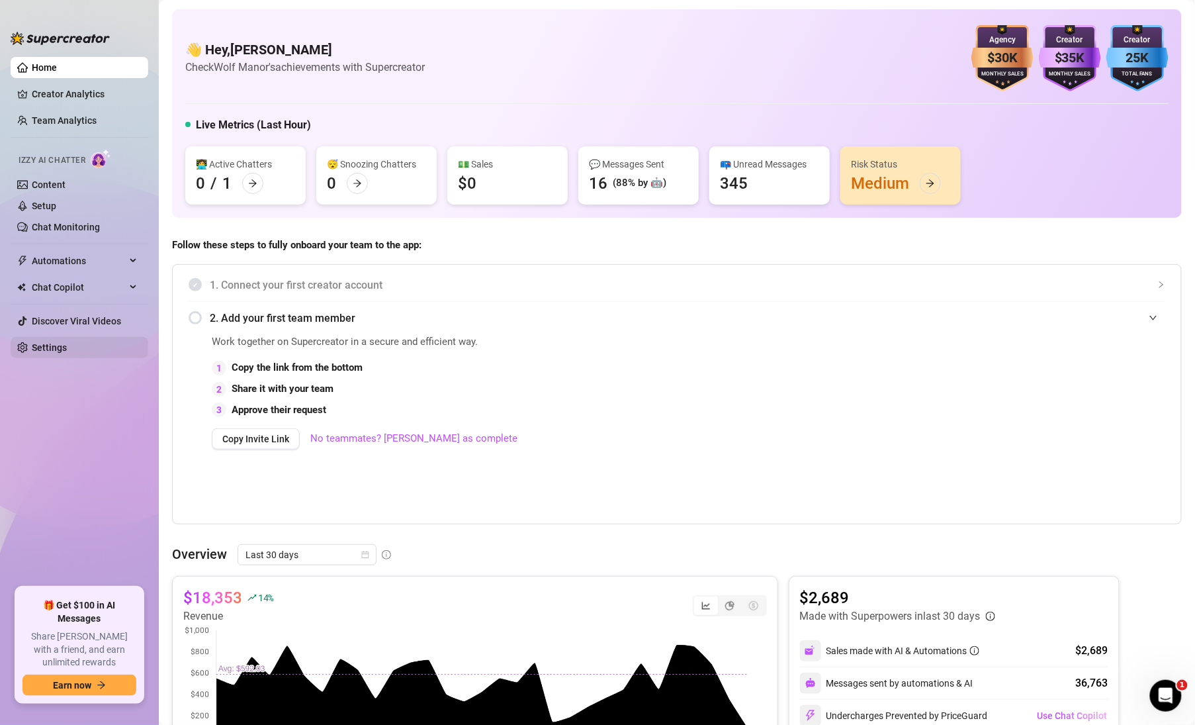
click at [45, 343] on link "Settings" at bounding box center [49, 347] width 35 height 11
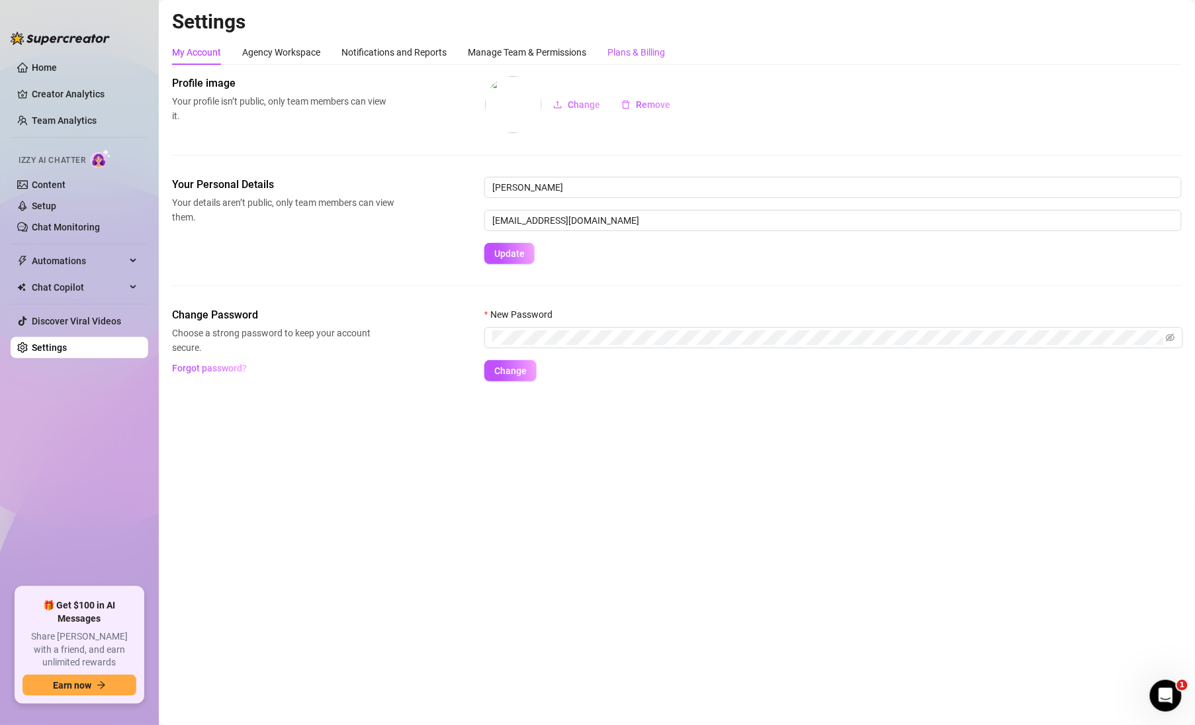
click at [647, 53] on div "Plans & Billing" at bounding box center [637, 52] width 58 height 15
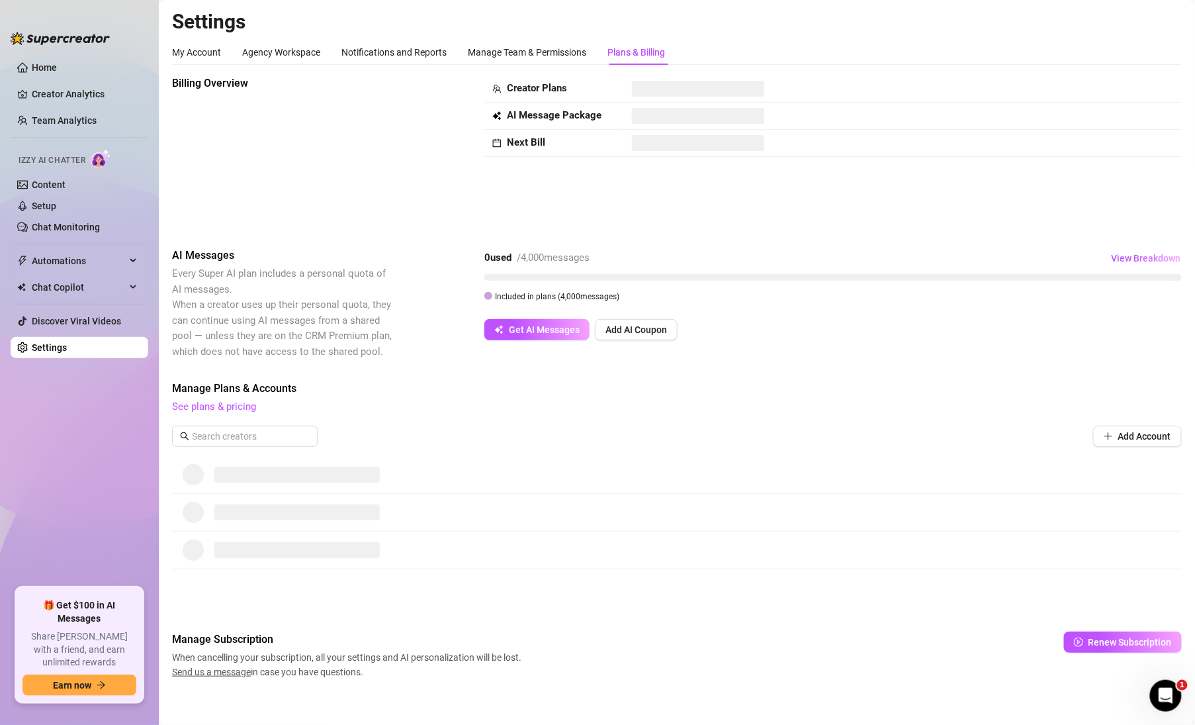
scroll to position [54, 0]
click at [1165, 699] on icon "Open Intercom Messenger" at bounding box center [1164, 694] width 22 height 22
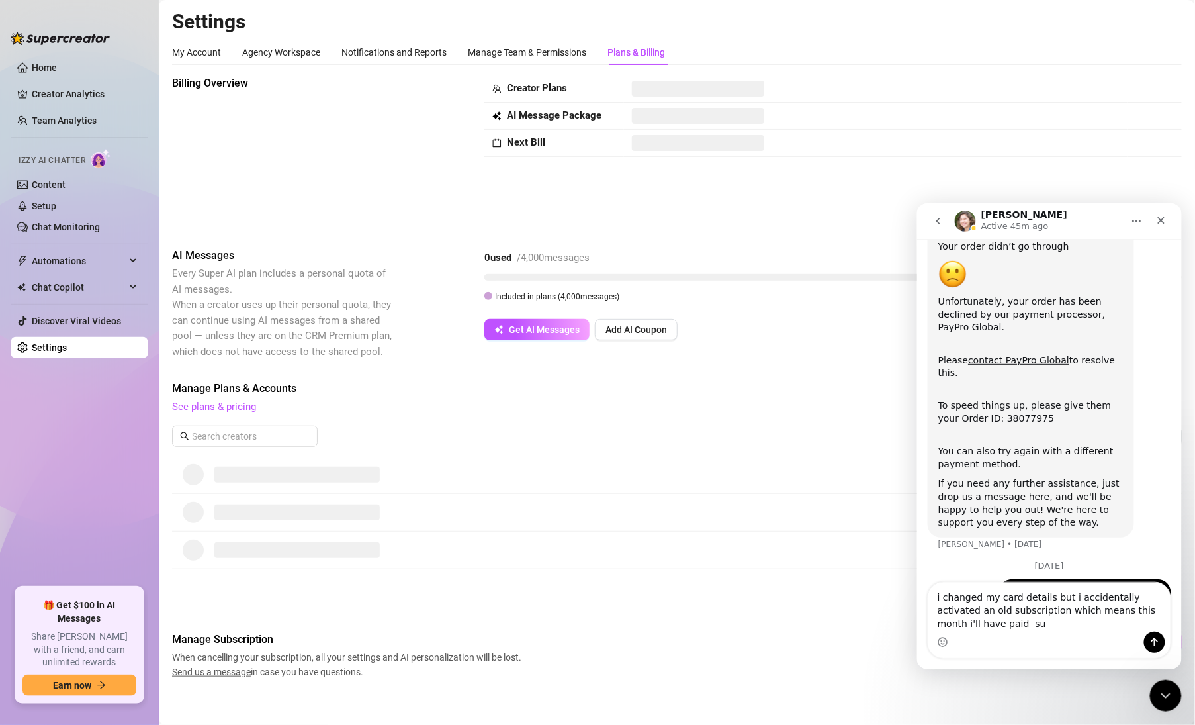
scroll to position [80, 0]
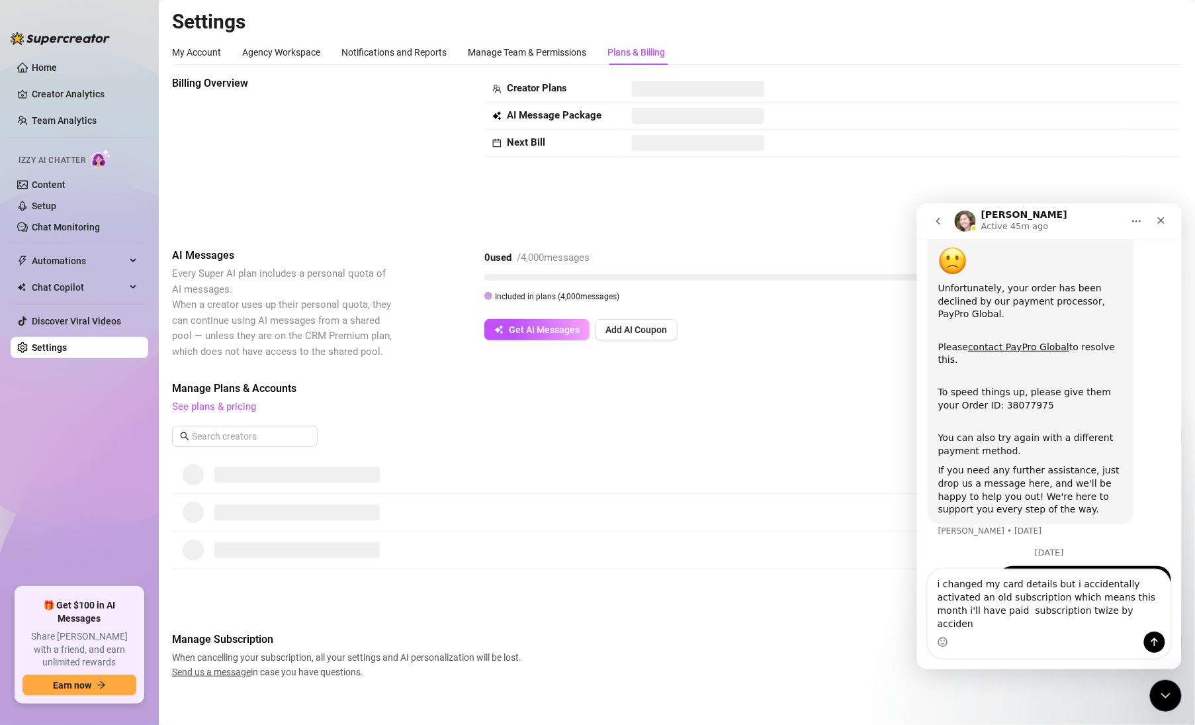
type textarea "i changed my card details but i accidentally activated an old subscription whic…"
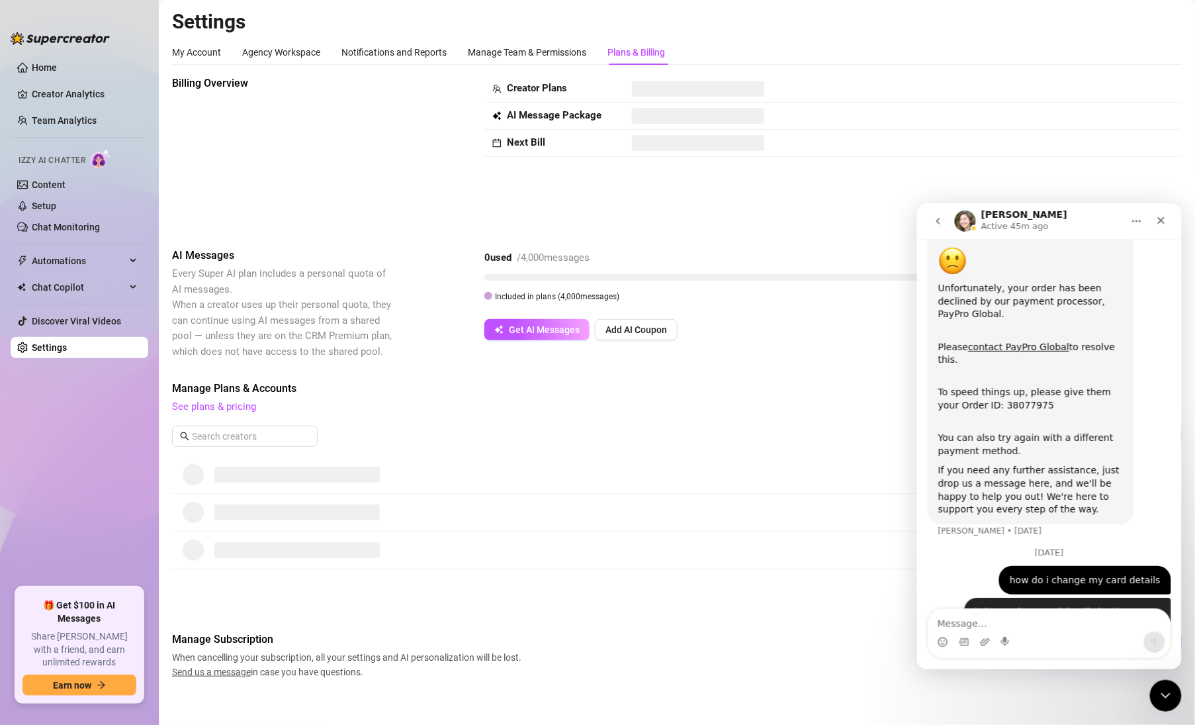
scroll to position [122, 0]
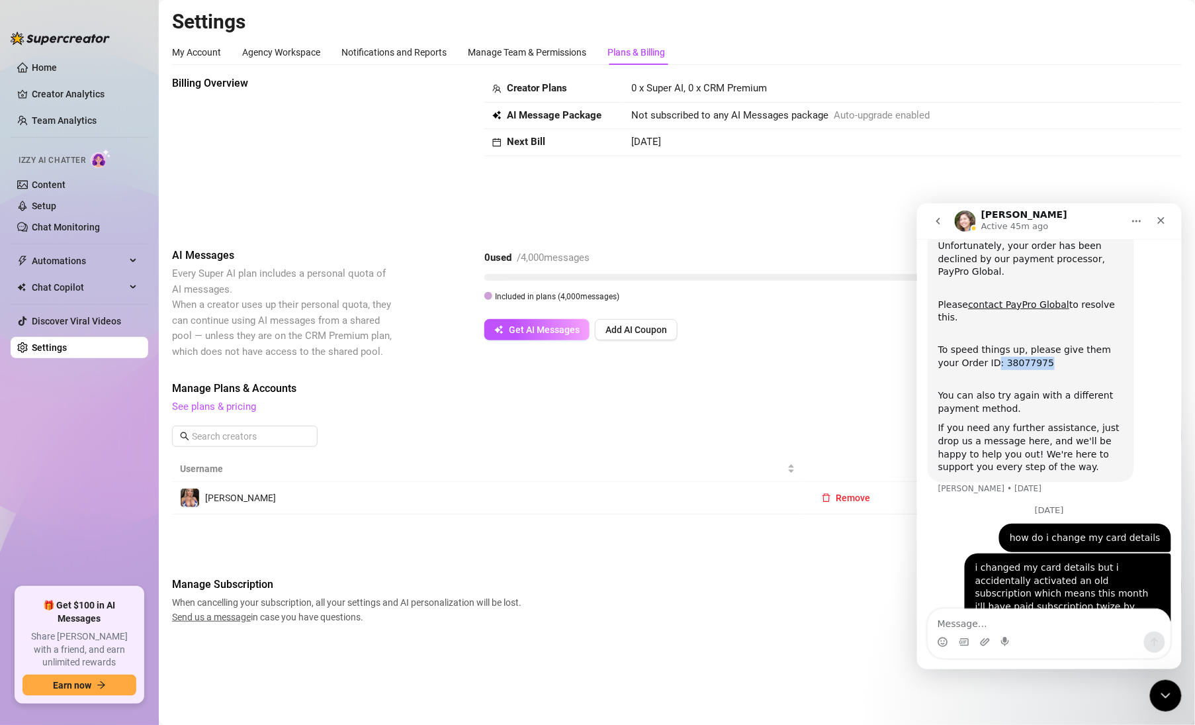
drag, startPoint x: 1017, startPoint y: 337, endPoint x: 973, endPoint y: 340, distance: 44.4
click at [973, 340] on div "To speed things up, please give them your Order ID: 38077975" at bounding box center [1030, 349] width 185 height 39
click at [976, 340] on div "To speed things up, please give them your Order ID: 38077975" at bounding box center [1030, 349] width 185 height 39
copy div ": 38077975"
click at [969, 626] on textarea "Message…" at bounding box center [1049, 619] width 242 height 23
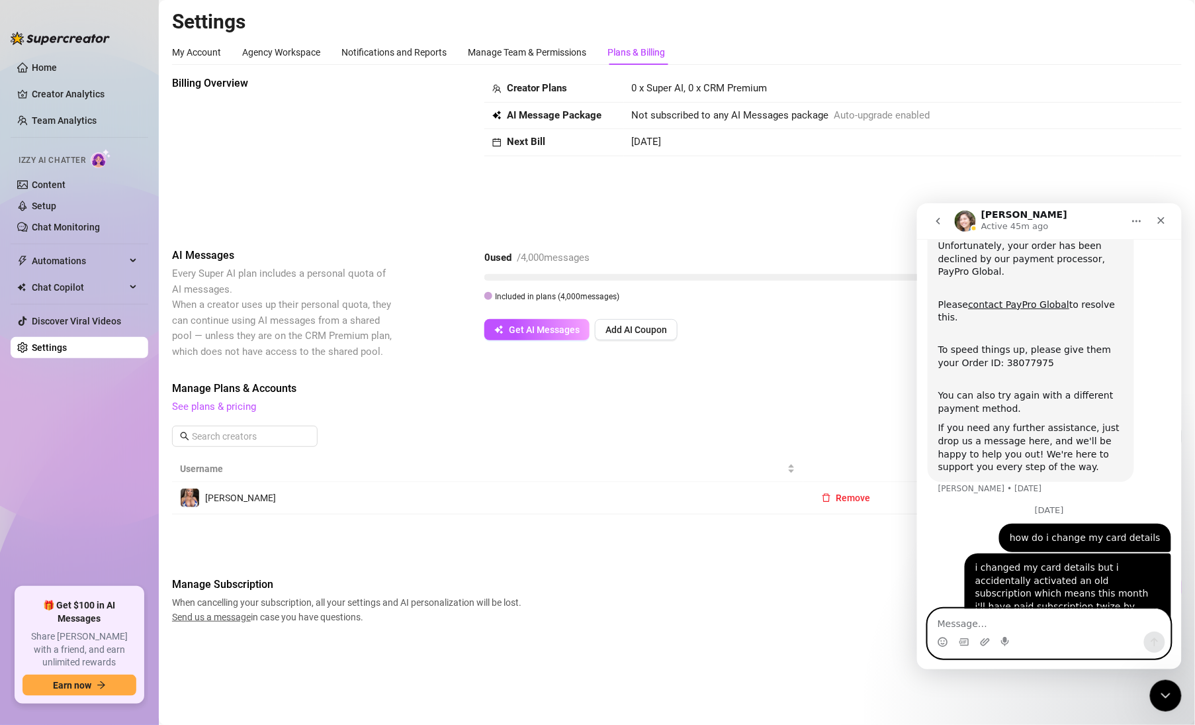
click at [952, 629] on textarea "Message…" at bounding box center [1049, 619] width 242 height 23
type textarea "paypro have sent a refund request to supercreator"
click at [1156, 643] on icon "Send a message…" at bounding box center [1154, 641] width 11 height 11
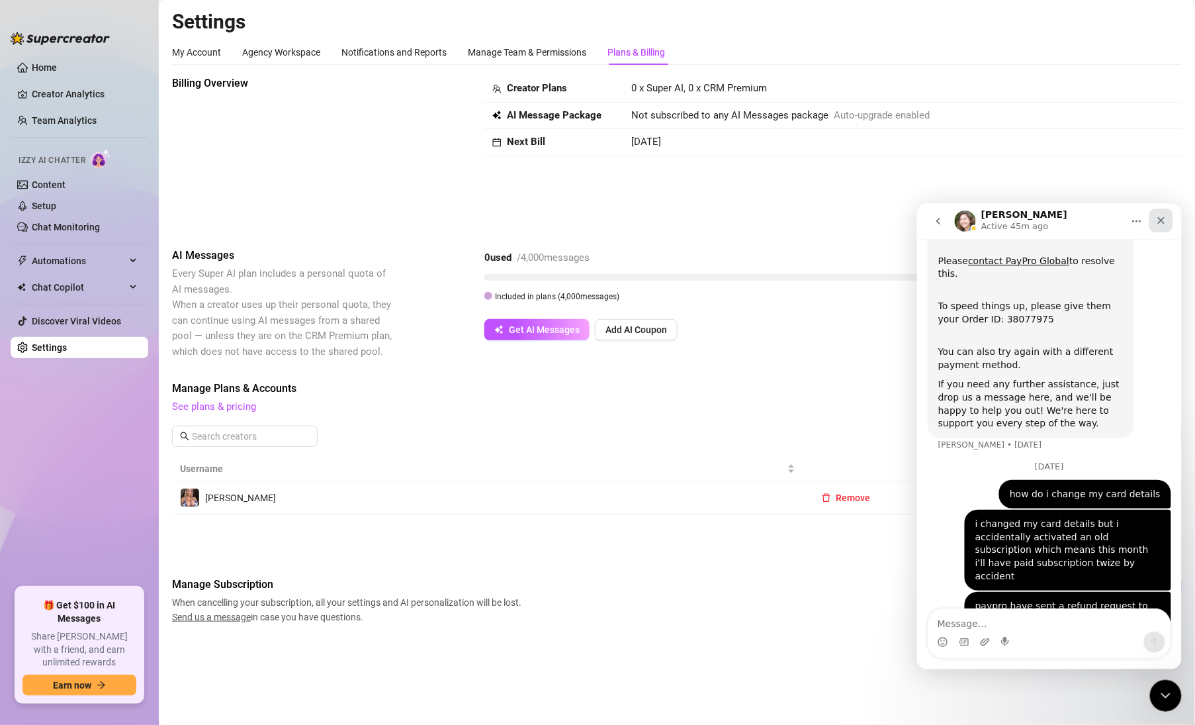
click at [1161, 220] on icon "Close" at bounding box center [1161, 219] width 7 height 7
